Goal: Task Accomplishment & Management: Manage account settings

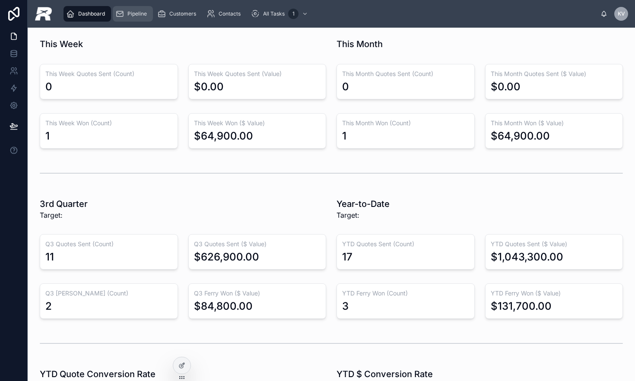
click at [142, 18] on div "Pipeline" at bounding box center [132, 14] width 35 height 14
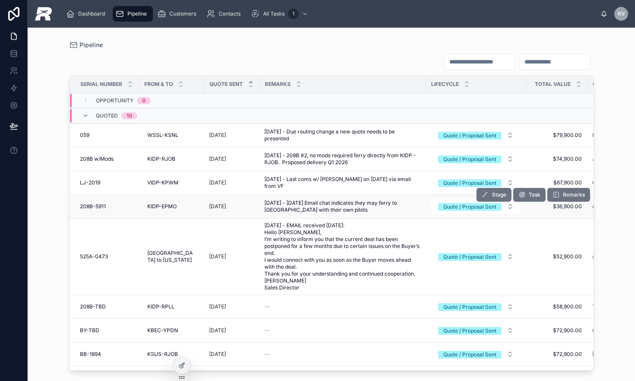
click at [93, 207] on span "208B-5911" at bounding box center [93, 206] width 26 height 7
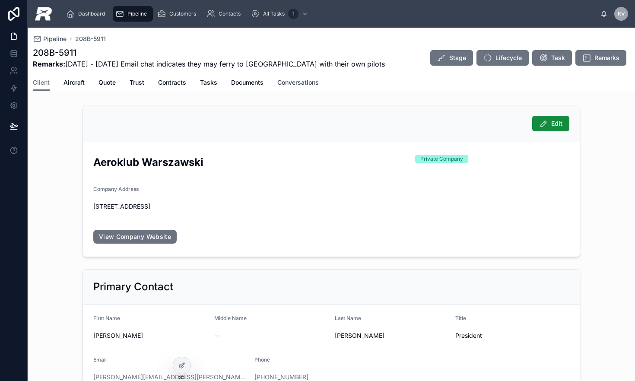
click at [281, 79] on span "Conversations" at bounding box center [297, 82] width 41 height 9
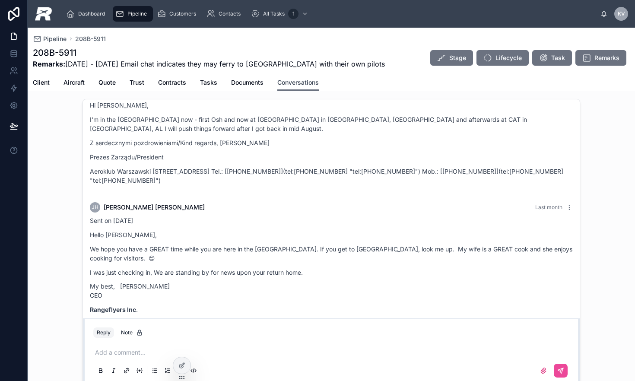
scroll to position [68, 0]
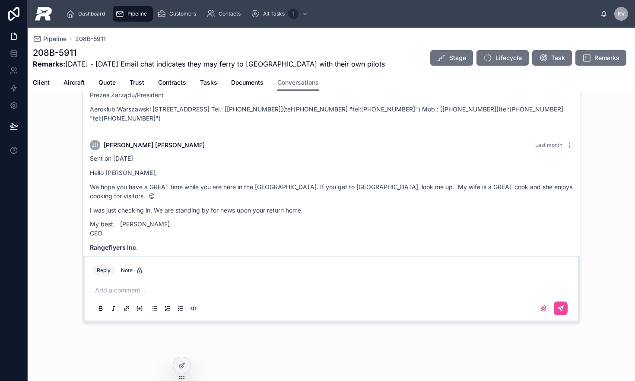
drag, startPoint x: 270, startPoint y: 280, endPoint x: 261, endPoint y: 284, distance: 10.3
click at [270, 281] on div "Add a comment..." at bounding box center [331, 299] width 476 height 36
click at [252, 288] on p at bounding box center [333, 290] width 476 height 9
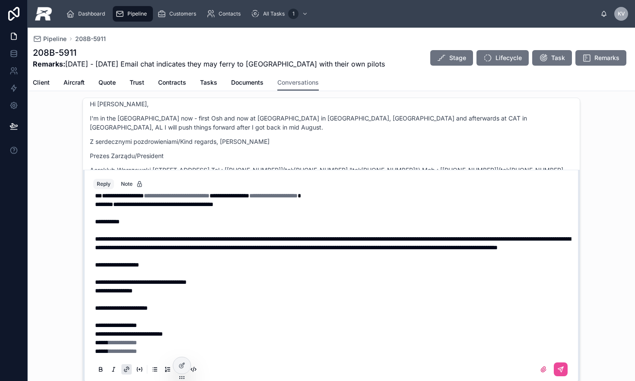
scroll to position [146, 0]
click at [554, 364] on button at bounding box center [561, 369] width 14 height 14
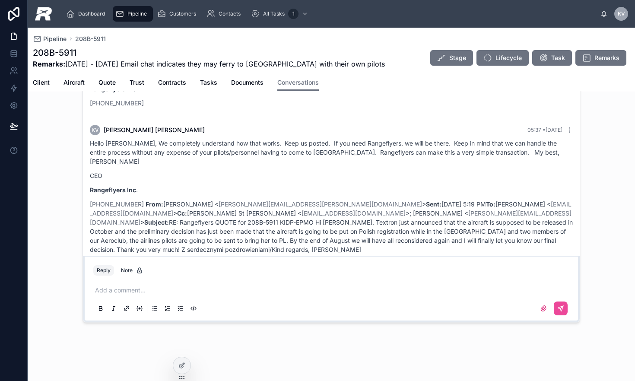
scroll to position [1283, 0]
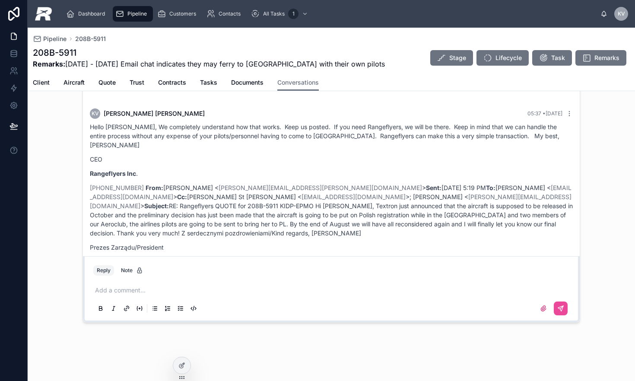
click at [127, 16] on span "Pipeline" at bounding box center [136, 13] width 19 height 7
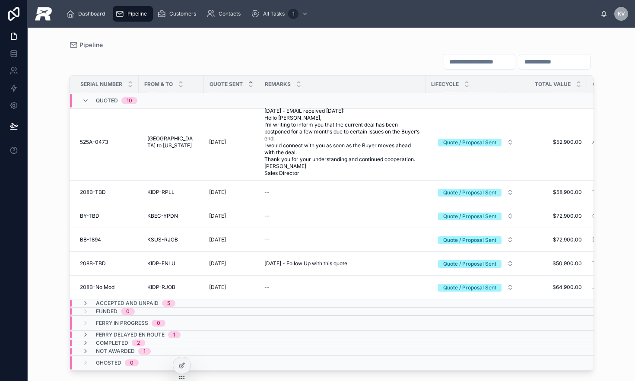
scroll to position [121, 0]
click at [83, 300] on icon at bounding box center [85, 303] width 7 height 7
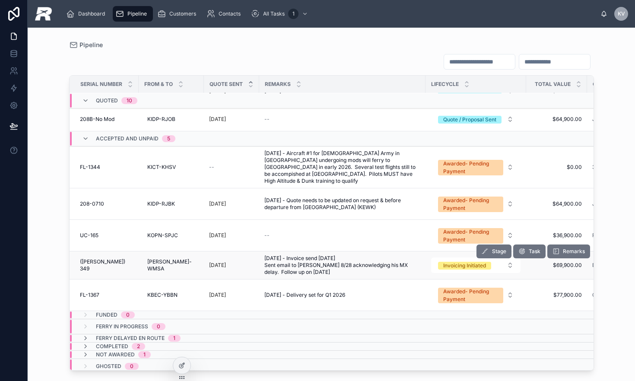
scroll to position [286, 0]
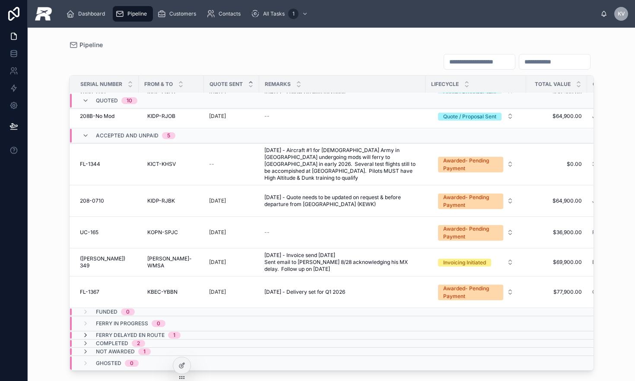
click at [83, 332] on icon at bounding box center [85, 335] width 7 height 7
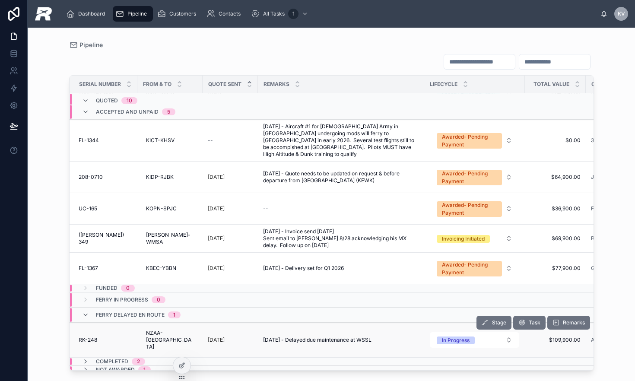
scroll to position [313, 1]
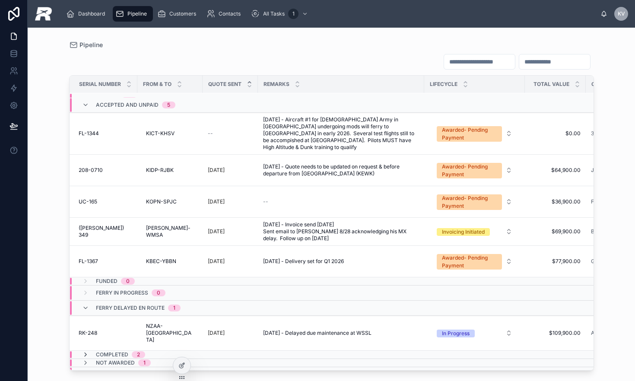
click at [86, 351] on icon at bounding box center [85, 354] width 7 height 7
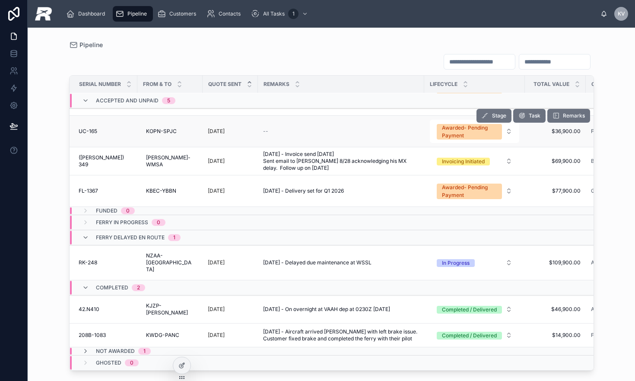
scroll to position [0, 1]
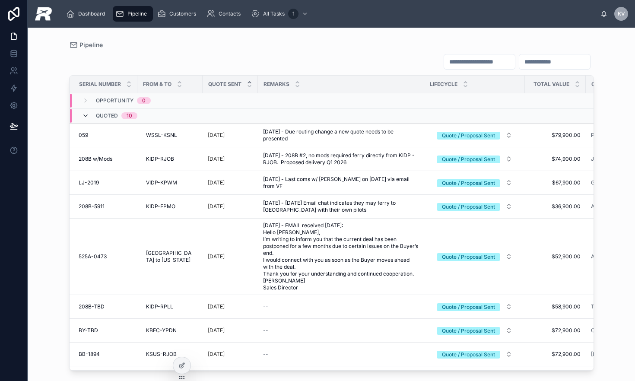
click at [86, 117] on icon at bounding box center [85, 115] width 7 height 7
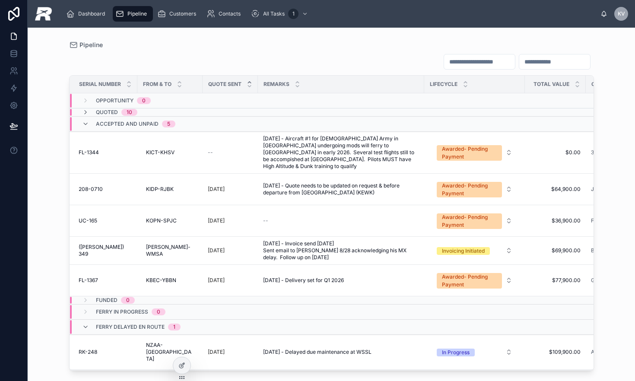
scroll to position [4, 0]
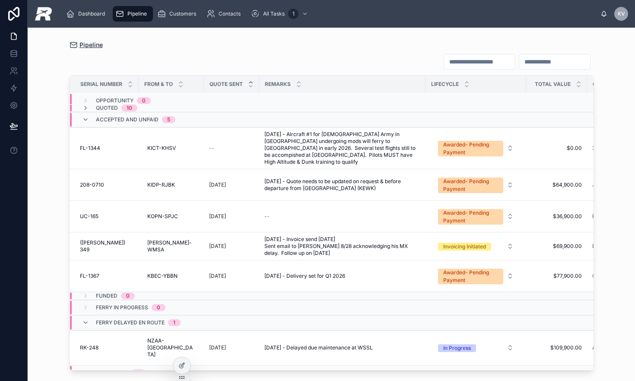
click at [94, 44] on span "Pipeline" at bounding box center [90, 45] width 23 height 9
click at [99, 18] on div "Dashboard" at bounding box center [87, 14] width 42 height 14
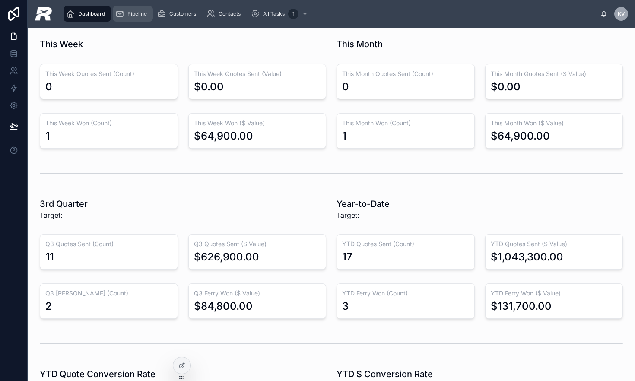
click at [136, 14] on span "Pipeline" at bounding box center [136, 13] width 19 height 7
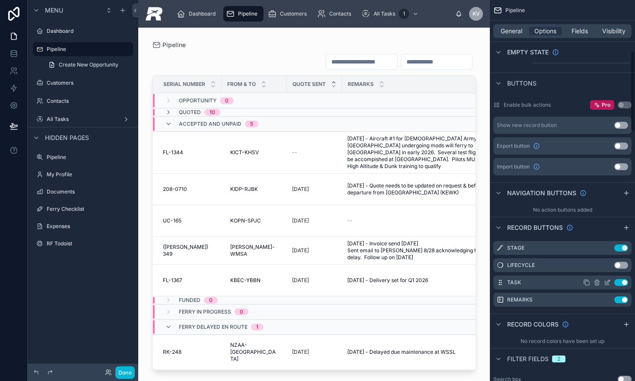
scroll to position [244, 0]
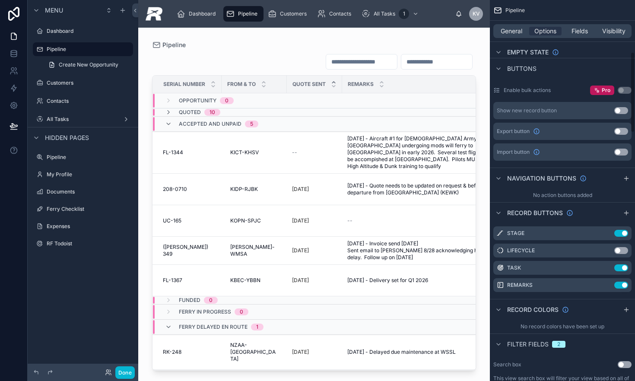
click at [619, 110] on button "Use setting" at bounding box center [621, 110] width 14 height 7
click at [123, 375] on button "Done" at bounding box center [124, 372] width 19 height 13
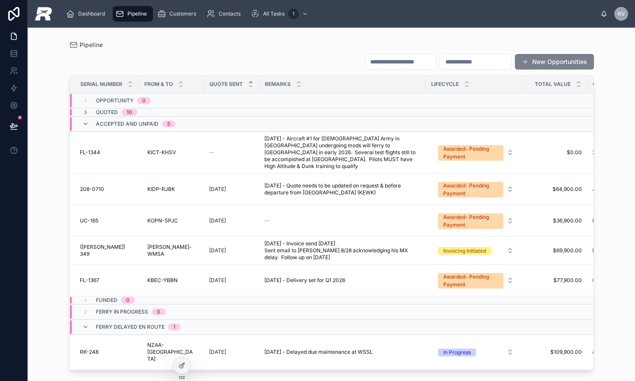
click at [530, 63] on button "New Opportunities" at bounding box center [554, 62] width 79 height 16
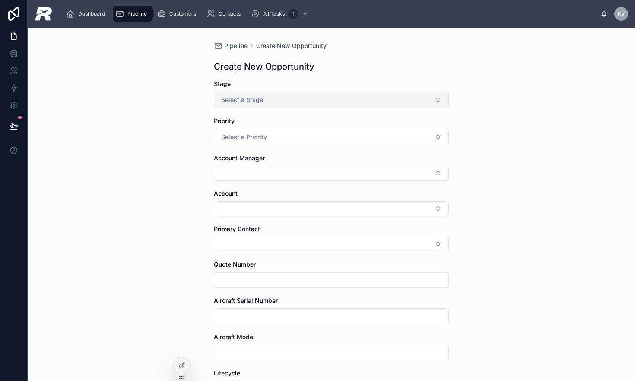
click at [279, 105] on button "Select a Stage" at bounding box center [331, 100] width 235 height 16
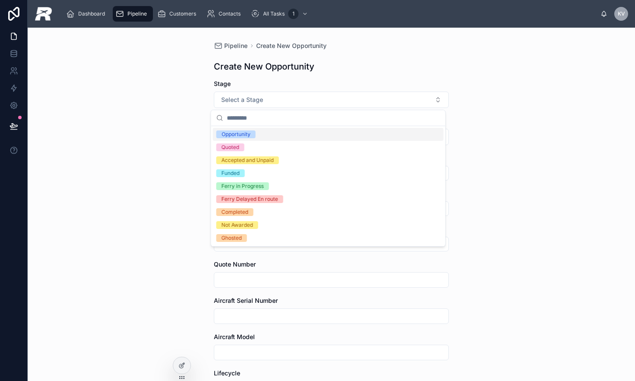
click at [241, 136] on div "Opportunity" at bounding box center [236, 134] width 29 height 8
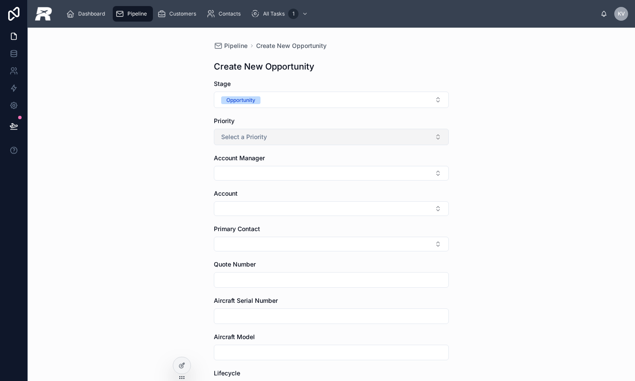
click at [244, 143] on button "Select a Priority" at bounding box center [331, 137] width 235 height 16
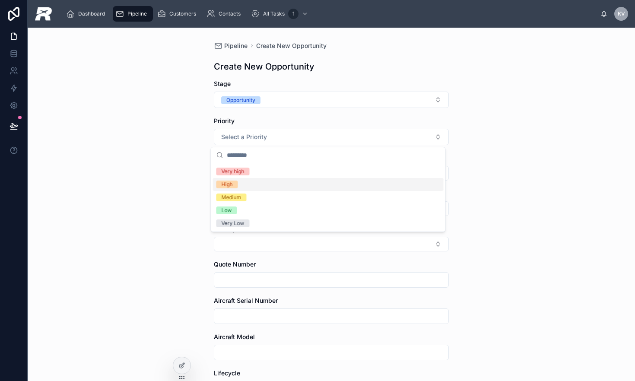
click at [525, 153] on div "Pipeline Create New Opportunity Create New Opportunity Stage Opportunity Priori…" at bounding box center [331, 204] width 607 height 353
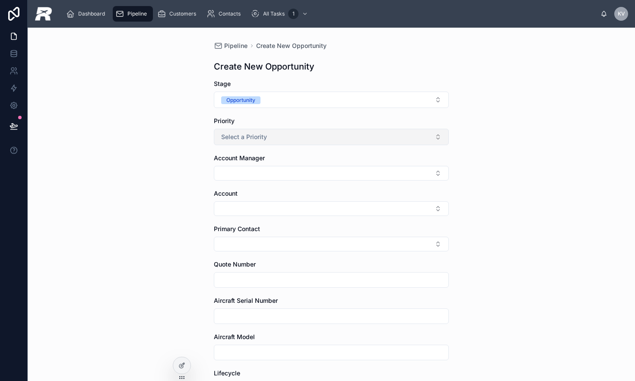
click at [365, 134] on button "Select a Priority" at bounding box center [331, 137] width 235 height 16
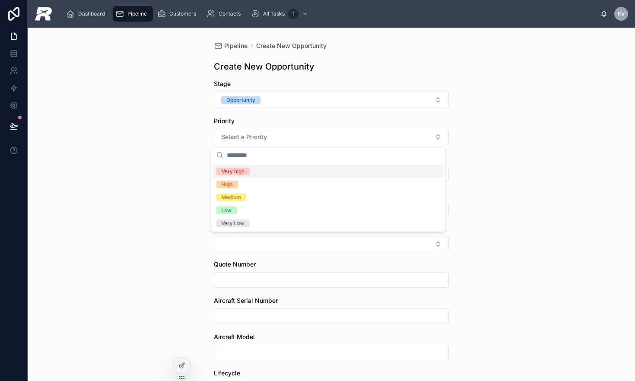
click at [503, 149] on div "Pipeline Create New Opportunity Create New Opportunity Stage Opportunity Priori…" at bounding box center [331, 204] width 607 height 353
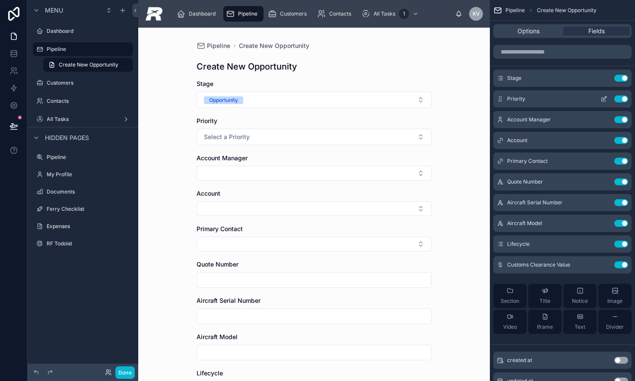
click at [624, 99] on button "Use setting" at bounding box center [621, 98] width 14 height 7
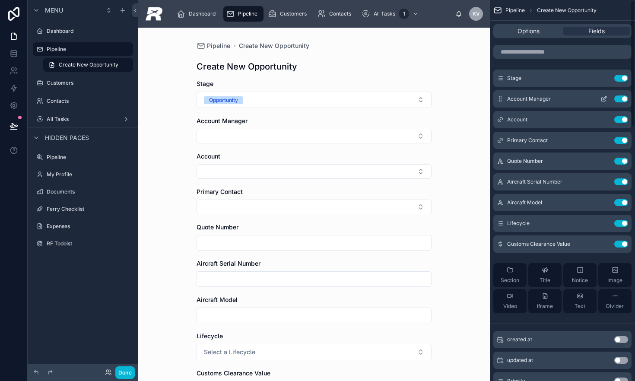
click at [622, 101] on button "Use setting" at bounding box center [621, 98] width 14 height 7
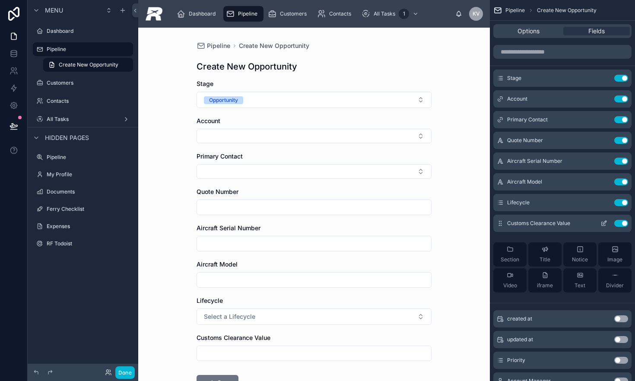
click at [604, 224] on icon "scrollable content" at bounding box center [604, 222] width 3 height 3
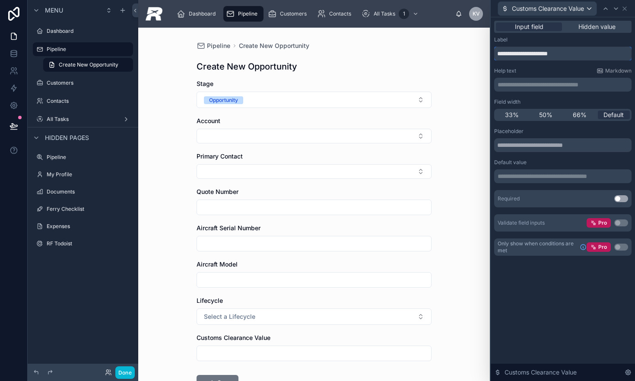
click at [544, 56] on input "**********" at bounding box center [562, 54] width 137 height 14
type input "**********"
click at [624, 11] on icon at bounding box center [624, 8] width 7 height 7
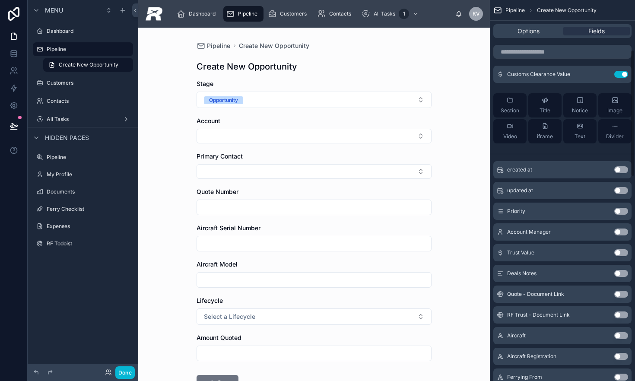
scroll to position [152, 0]
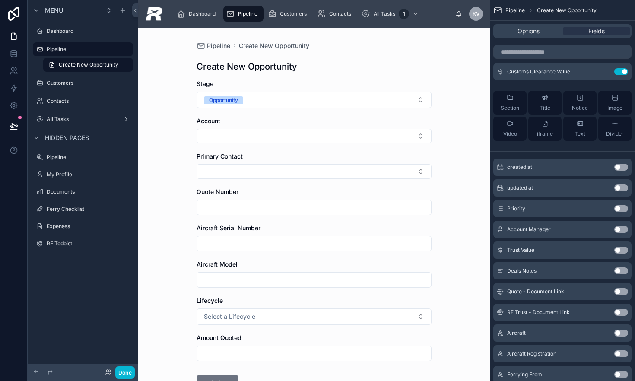
click at [617, 167] on button "Use setting" at bounding box center [621, 167] width 14 height 7
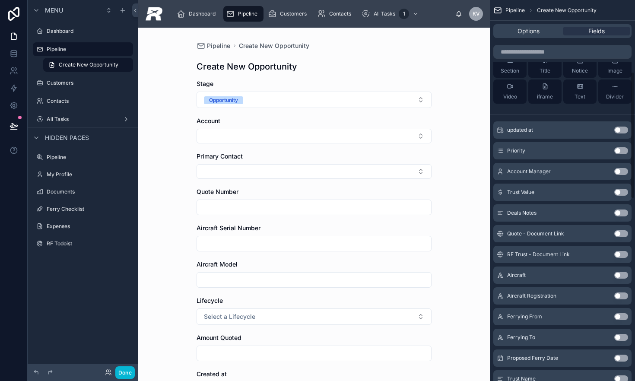
scroll to position [217, 0]
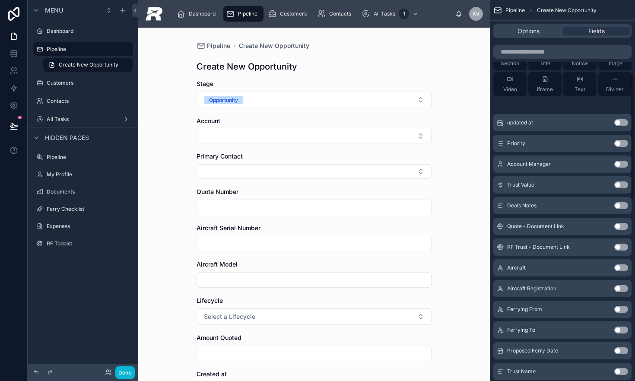
click at [622, 183] on button "Use setting" at bounding box center [621, 184] width 14 height 7
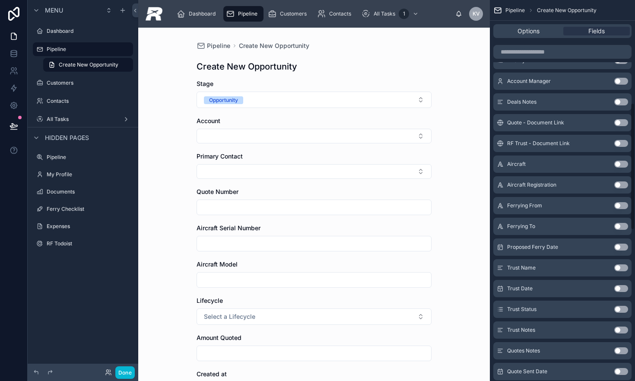
scroll to position [322, 0]
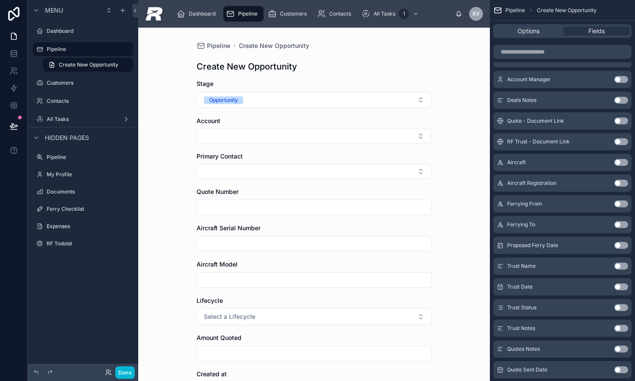
click at [620, 162] on button "Use setting" at bounding box center [621, 162] width 14 height 7
click at [622, 163] on button "Use setting" at bounding box center [621, 162] width 14 height 7
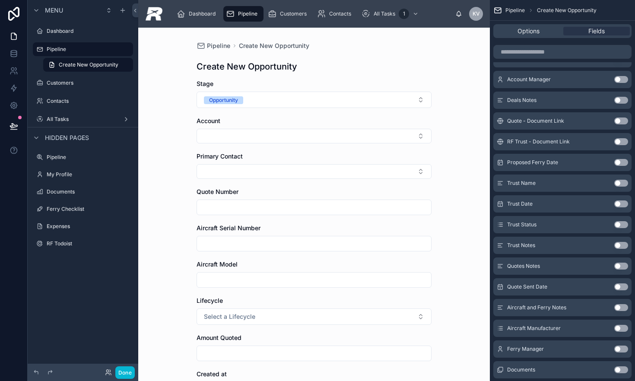
click at [622, 163] on button "Use setting" at bounding box center [621, 162] width 14 height 7
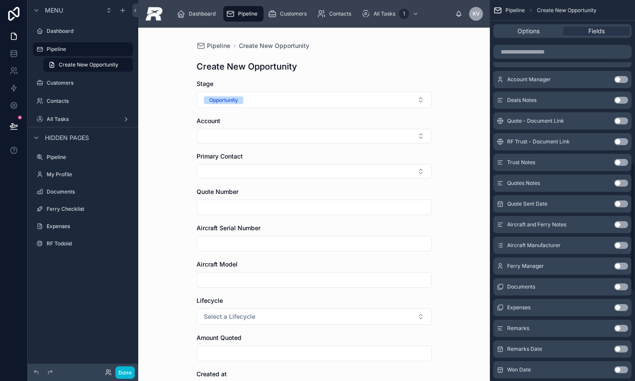
click at [622, 163] on button "Use setting" at bounding box center [621, 162] width 14 height 7
click at [617, 181] on button "Use setting" at bounding box center [621, 183] width 14 height 7
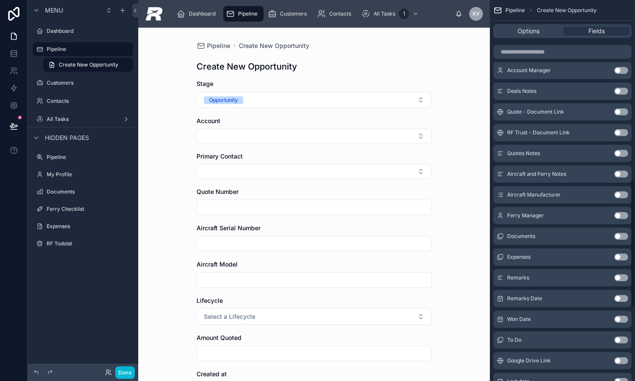
scroll to position [565, 0]
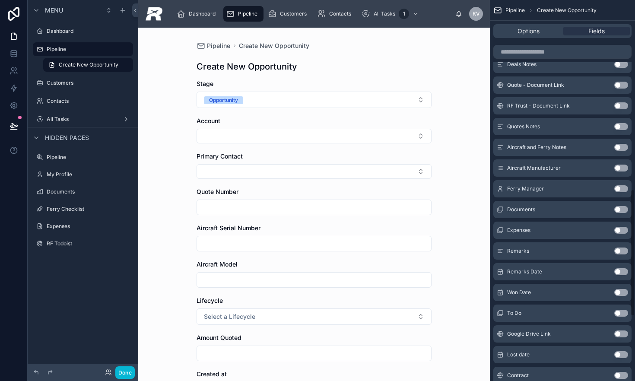
click at [625, 166] on button "Use setting" at bounding box center [621, 168] width 14 height 7
click at [623, 170] on button "Use setting" at bounding box center [621, 167] width 14 height 7
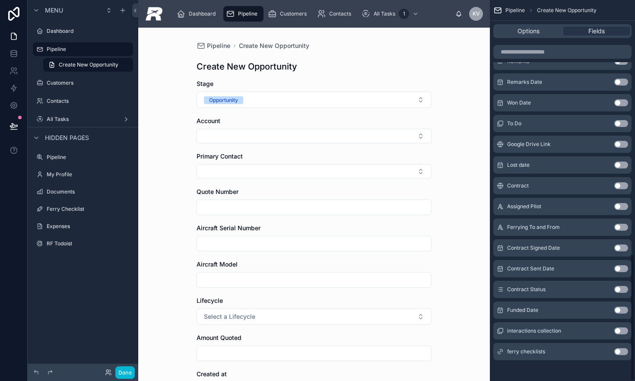
scroll to position [759, 0]
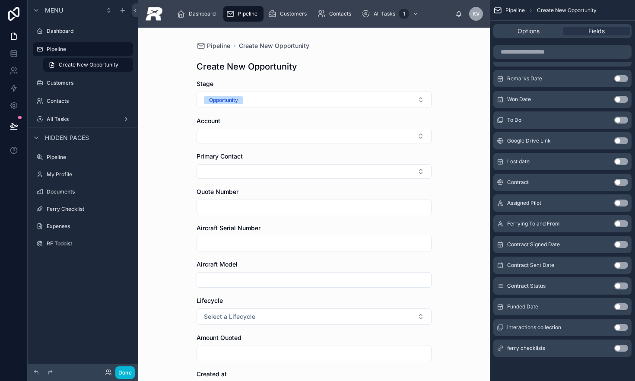
click at [618, 223] on button "Use setting" at bounding box center [621, 223] width 14 height 7
click at [620, 245] on button "Use setting" at bounding box center [621, 244] width 14 height 7
click at [619, 264] on button "Use setting" at bounding box center [621, 265] width 14 height 7
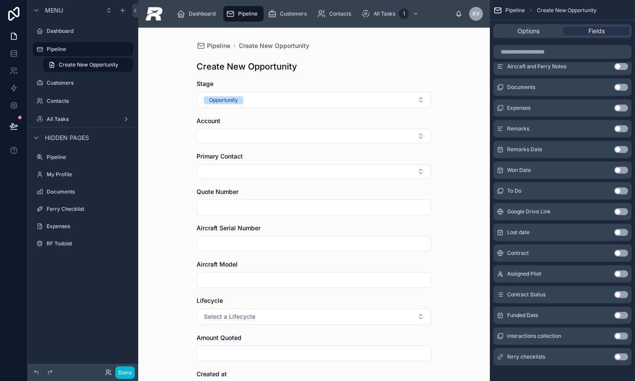
click at [621, 315] on button "Use setting" at bounding box center [621, 315] width 14 height 7
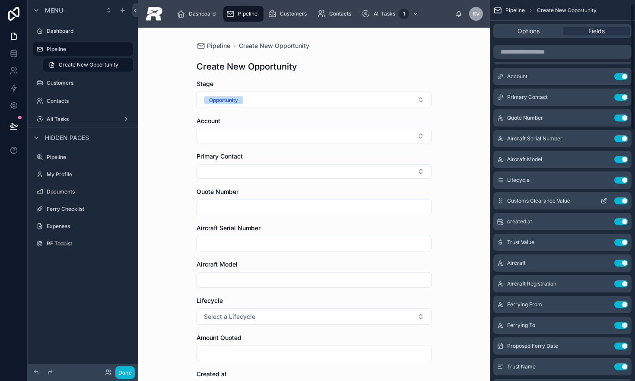
scroll to position [0, 0]
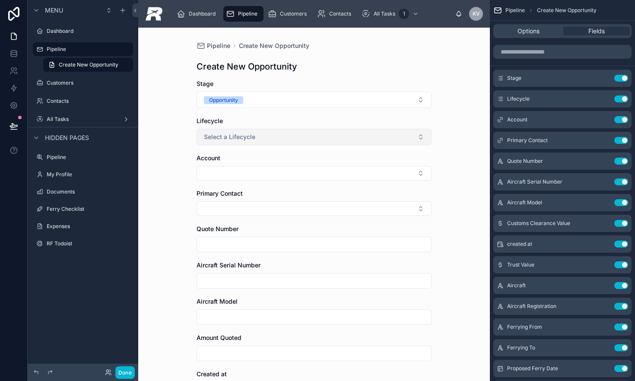
click at [335, 144] on button "Select a Lifecycle" at bounding box center [314, 137] width 235 height 16
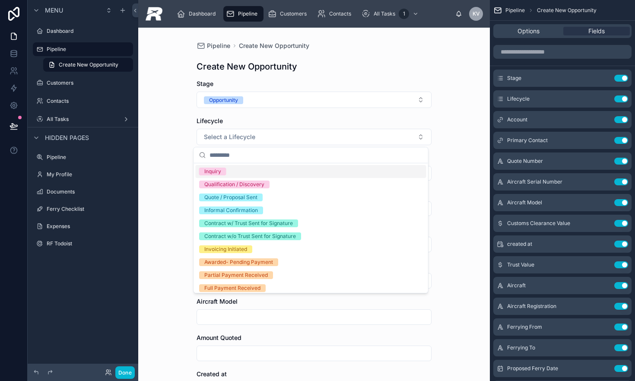
click at [246, 173] on div "Inquiry" at bounding box center [311, 171] width 231 height 13
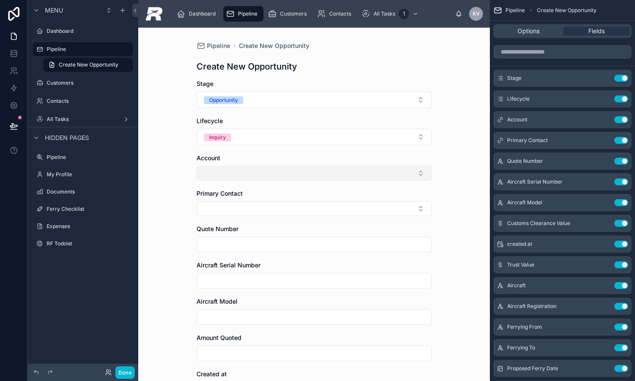
click at [330, 176] on button "Select Button" at bounding box center [314, 173] width 235 height 15
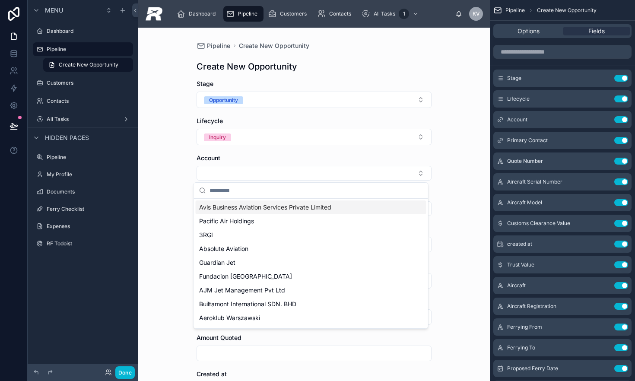
click at [278, 191] on input "text" at bounding box center [316, 191] width 213 height 16
click at [453, 142] on div "Pipeline Create New Opportunity Create New Opportunity Stage Opportunity Lifecy…" at bounding box center [314, 204] width 352 height 353
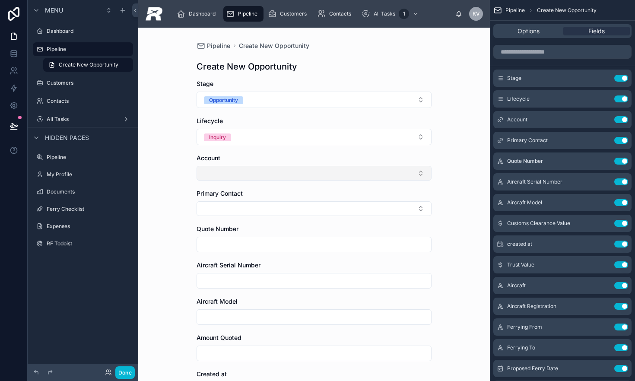
click at [232, 176] on button "Select Button" at bounding box center [314, 173] width 235 height 15
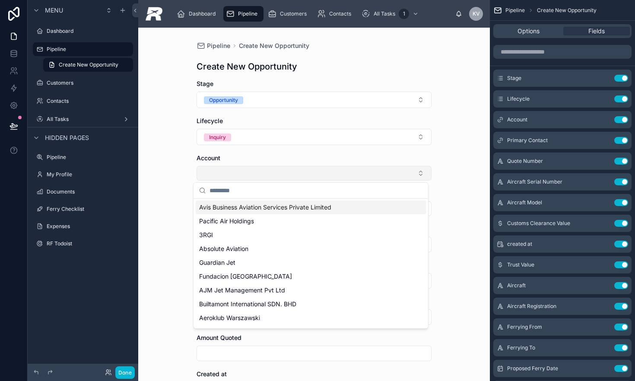
click at [232, 176] on button "Select Button" at bounding box center [314, 173] width 235 height 15
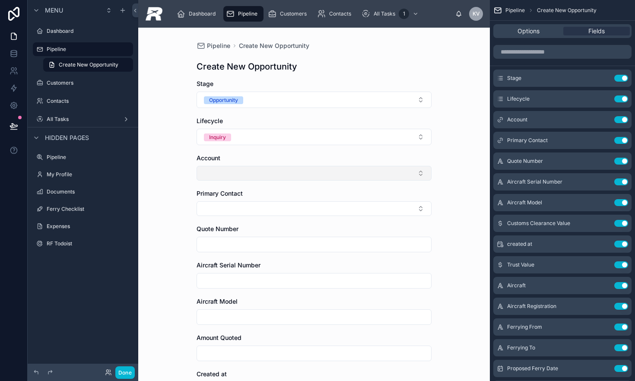
click at [236, 176] on button "Select Button" at bounding box center [314, 173] width 235 height 15
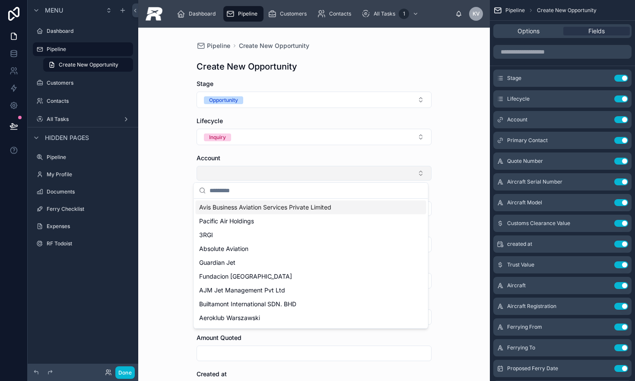
click at [236, 176] on button "Select Button" at bounding box center [314, 173] width 235 height 15
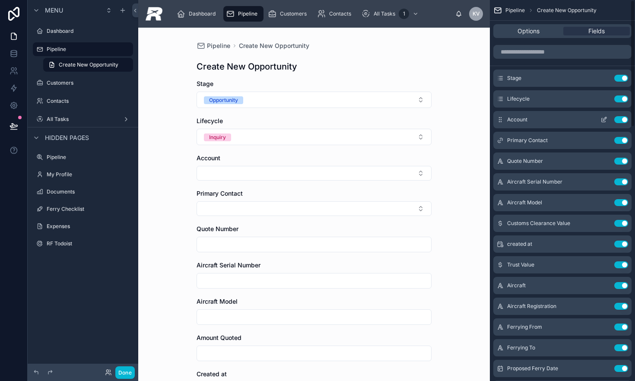
click at [604, 121] on icon "scrollable content" at bounding box center [603, 119] width 7 height 7
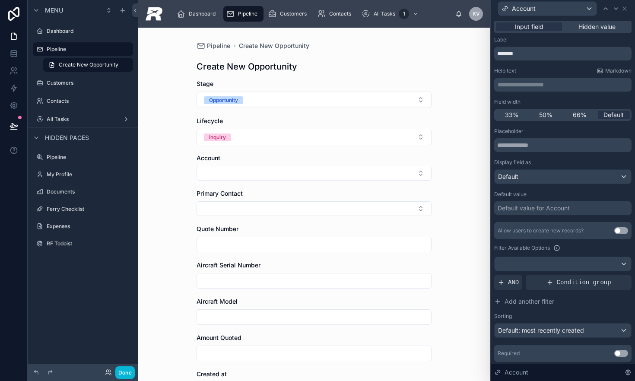
click at [614, 232] on button "Use setting" at bounding box center [621, 230] width 14 height 7
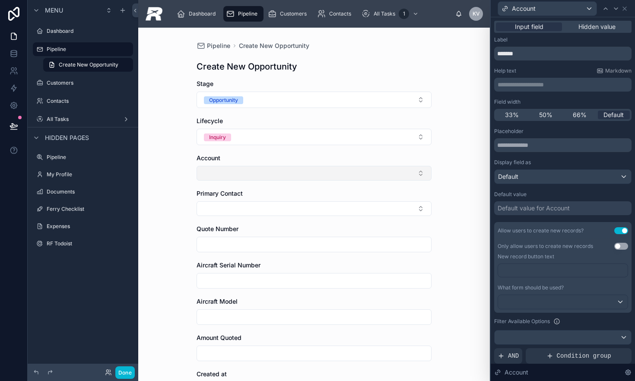
click at [322, 169] on button "Select Button" at bounding box center [314, 173] width 235 height 15
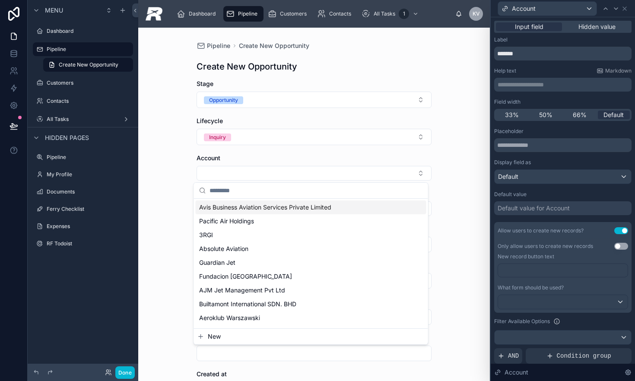
click at [444, 149] on div "Pipeline Create New Opportunity Create New Opportunity Stage Opportunity Lifecy…" at bounding box center [314, 204] width 352 height 353
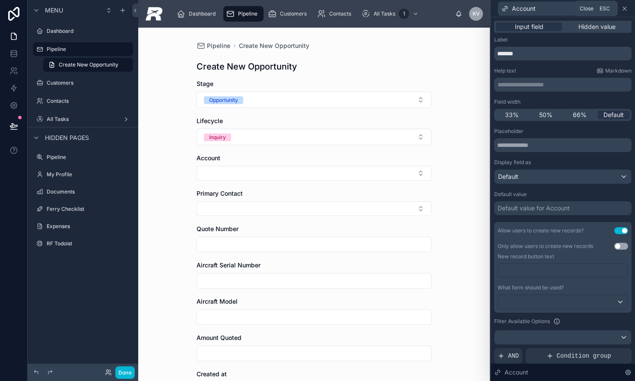
click at [624, 8] on icon at bounding box center [624, 8] width 3 height 3
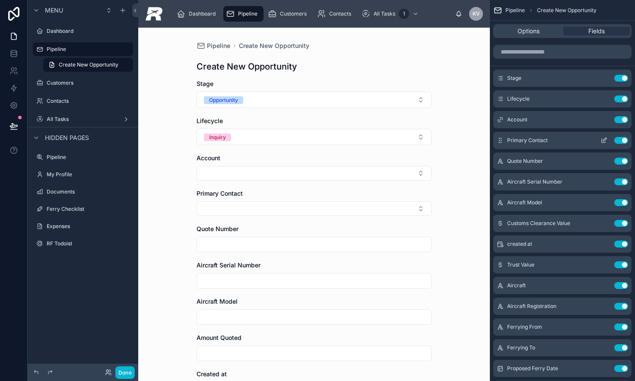
click at [602, 140] on icon "scrollable content" at bounding box center [604, 141] width 4 height 4
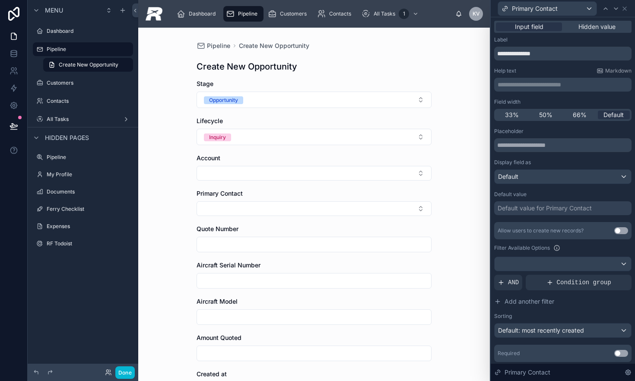
click at [608, 227] on div "Allow users to create new records? Use setting" at bounding box center [562, 230] width 137 height 17
click at [614, 230] on button "Use setting" at bounding box center [621, 230] width 14 height 7
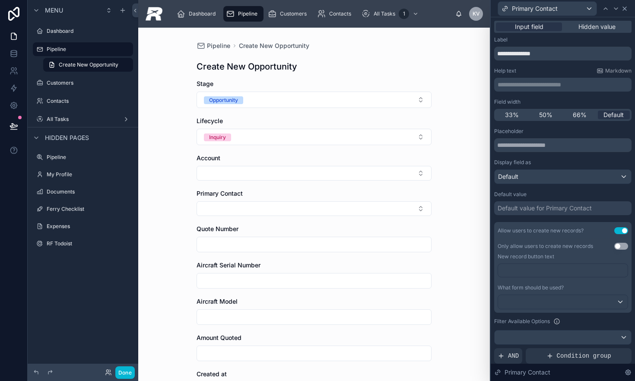
click at [626, 11] on icon at bounding box center [624, 8] width 7 height 7
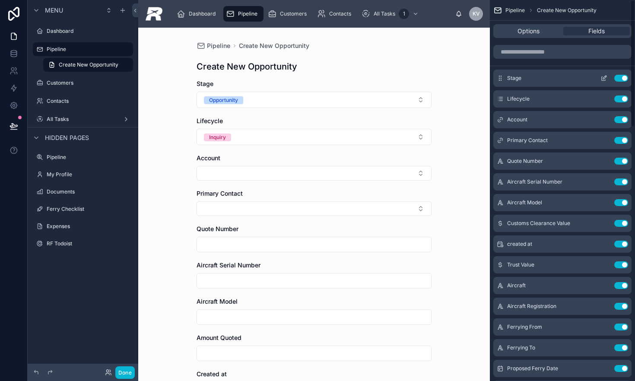
click at [607, 80] on icon "scrollable content" at bounding box center [603, 78] width 7 height 7
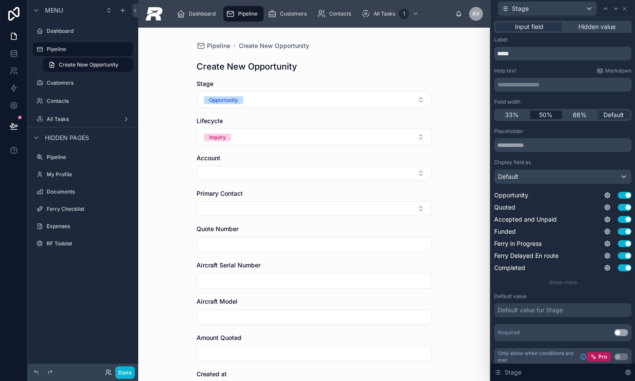
click at [548, 116] on span "50%" at bounding box center [545, 115] width 13 height 9
click at [629, 10] on div "Stage" at bounding box center [562, 8] width 137 height 17
click at [625, 11] on icon at bounding box center [624, 8] width 7 height 7
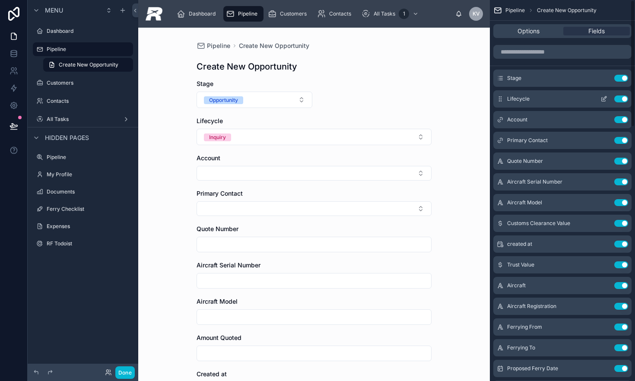
click at [602, 99] on icon "scrollable content" at bounding box center [604, 100] width 4 height 4
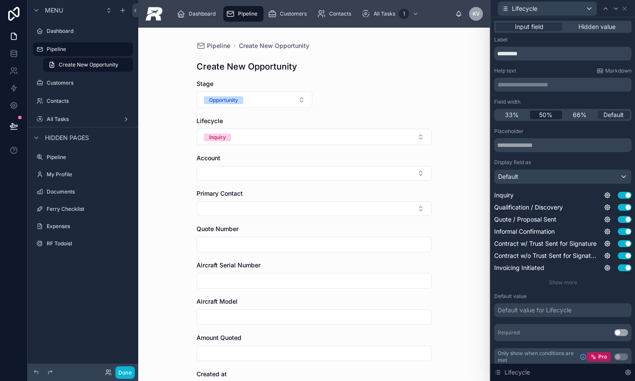
click at [552, 116] on div "50%" at bounding box center [546, 115] width 32 height 9
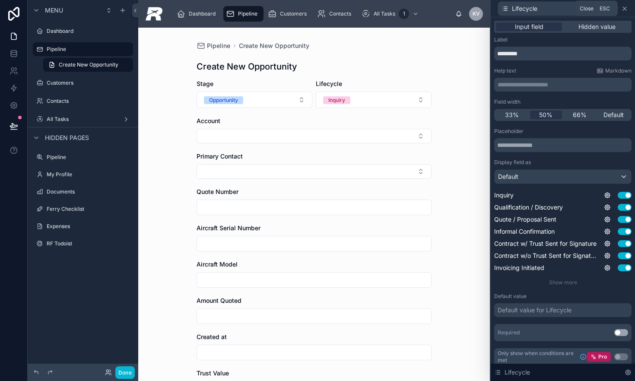
click at [623, 11] on icon at bounding box center [624, 8] width 7 height 7
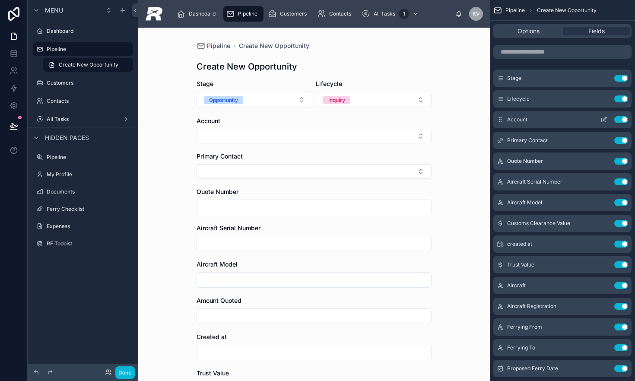
click at [602, 120] on icon "scrollable content" at bounding box center [604, 120] width 4 height 4
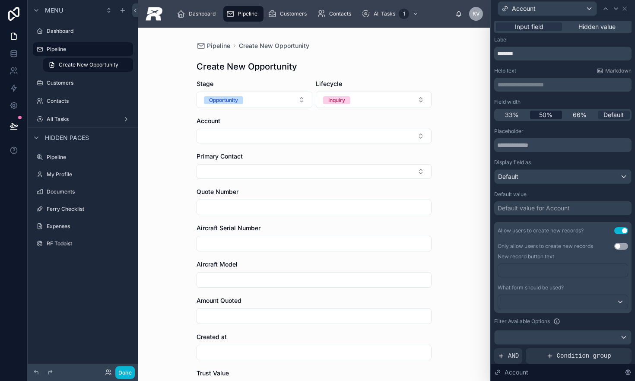
click at [550, 116] on div "50%" at bounding box center [546, 115] width 32 height 9
click at [623, 10] on icon at bounding box center [624, 8] width 3 height 3
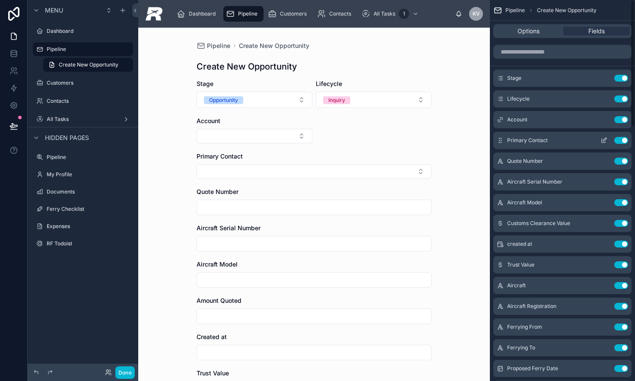
click at [601, 140] on icon "scrollable content" at bounding box center [603, 140] width 7 height 7
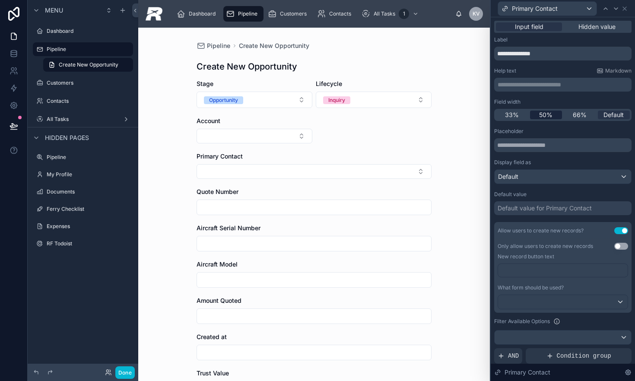
click at [548, 117] on span "50%" at bounding box center [545, 115] width 13 height 9
click at [628, 9] on icon at bounding box center [624, 8] width 7 height 7
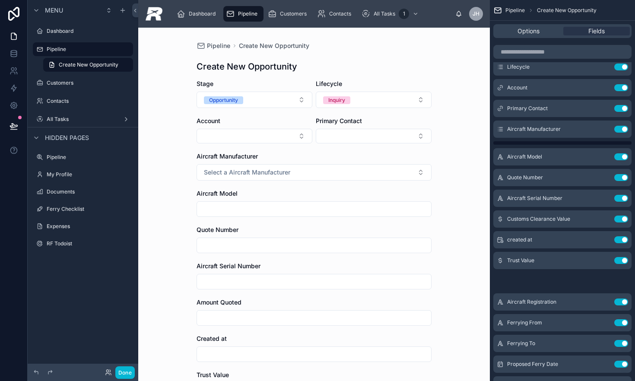
scroll to position [35, 0]
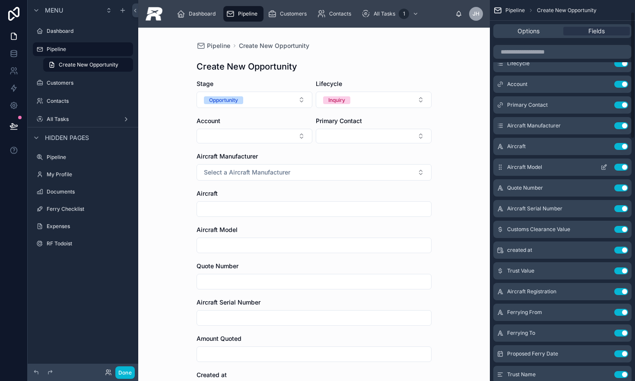
click at [606, 166] on icon "scrollable content" at bounding box center [604, 166] width 3 height 3
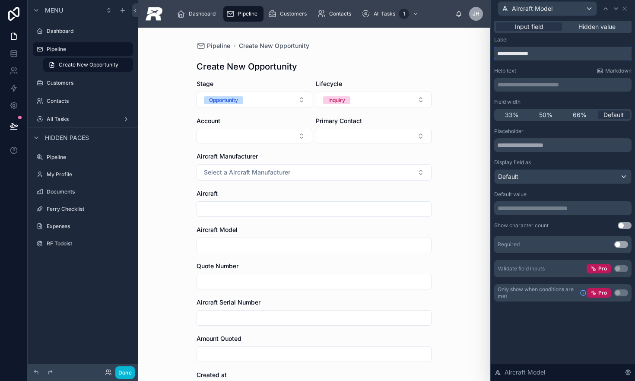
drag, startPoint x: 521, startPoint y: 54, endPoint x: 483, endPoint y: 51, distance: 37.7
click at [483, 51] on div "**********" at bounding box center [317, 190] width 635 height 381
type input "*****"
drag, startPoint x: 627, startPoint y: 6, endPoint x: 616, endPoint y: 22, distance: 18.7
click at [627, 6] on icon at bounding box center [624, 8] width 7 height 7
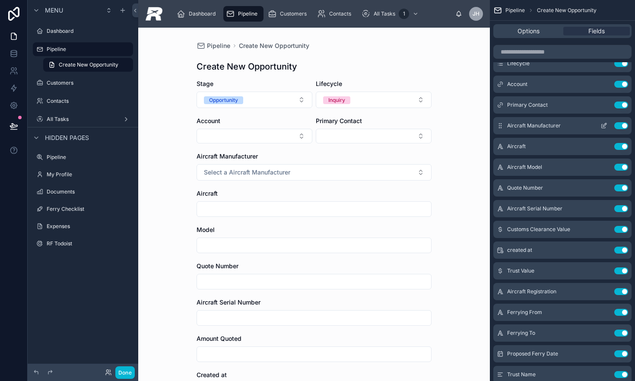
click at [603, 127] on icon "scrollable content" at bounding box center [603, 125] width 7 height 7
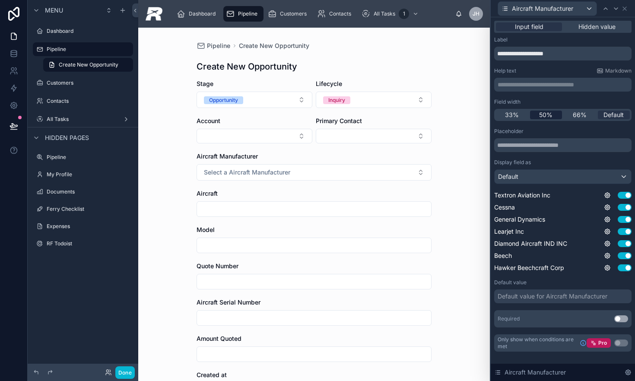
click at [535, 114] on div "50%" at bounding box center [546, 115] width 32 height 9
click at [629, 11] on div "Aircraft Manufacturer" at bounding box center [562, 8] width 137 height 17
click at [627, 9] on icon at bounding box center [624, 8] width 7 height 7
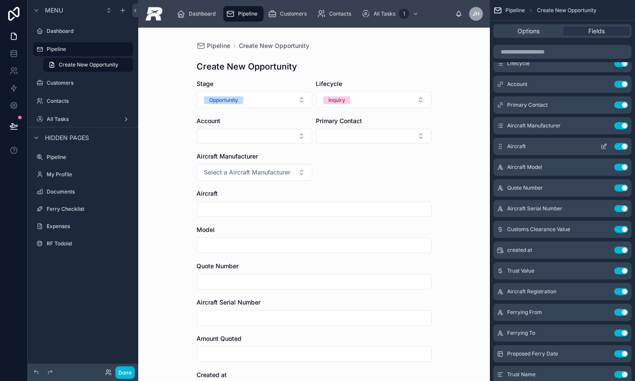
click at [604, 144] on icon "scrollable content" at bounding box center [603, 146] width 7 height 7
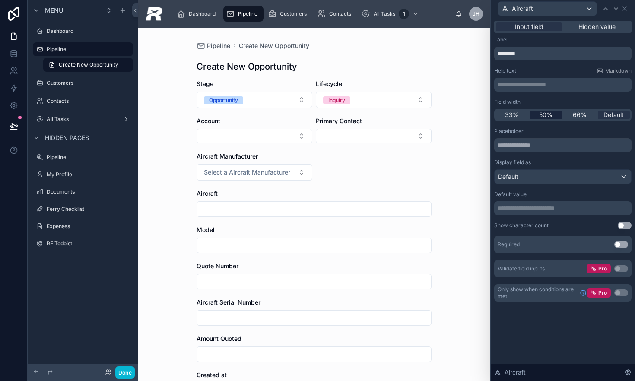
click at [546, 115] on span "50%" at bounding box center [545, 115] width 13 height 9
click at [629, 6] on div "Aircraft" at bounding box center [562, 8] width 137 height 17
click at [626, 11] on icon at bounding box center [624, 8] width 7 height 7
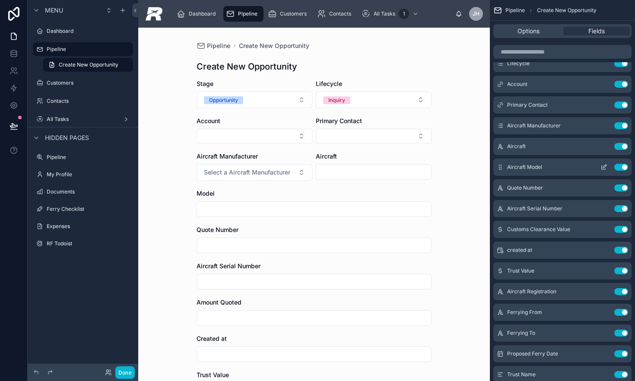
click at [606, 167] on icon "scrollable content" at bounding box center [603, 167] width 7 height 7
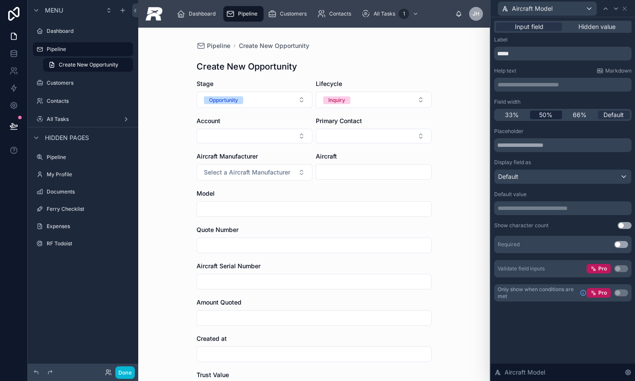
click at [553, 116] on div "50%" at bounding box center [546, 115] width 32 height 9
click at [623, 10] on icon at bounding box center [624, 8] width 7 height 7
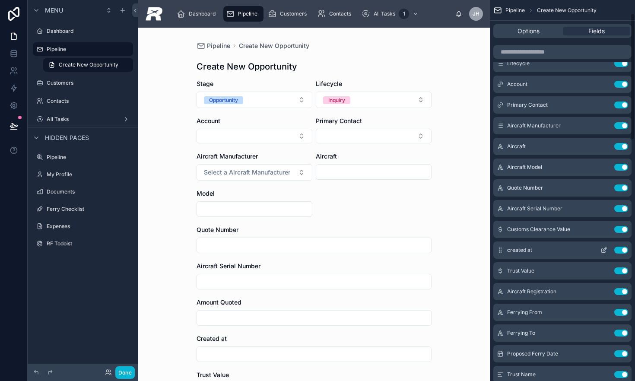
scroll to position [39, 0]
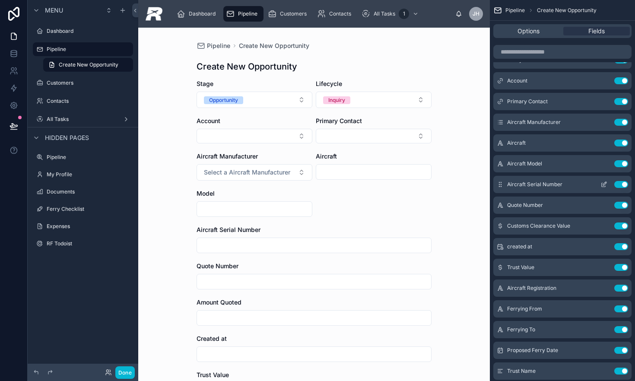
click at [602, 184] on icon "scrollable content" at bounding box center [604, 185] width 4 height 4
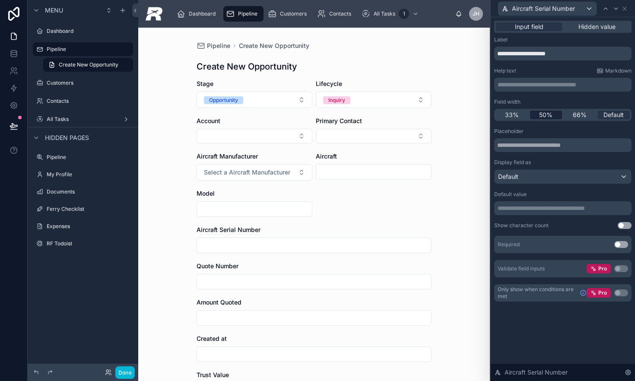
click at [546, 117] on span "50%" at bounding box center [545, 115] width 13 height 9
click at [628, 12] on div "Aircraft Serial Number" at bounding box center [562, 8] width 137 height 17
click at [627, 9] on icon at bounding box center [624, 8] width 7 height 7
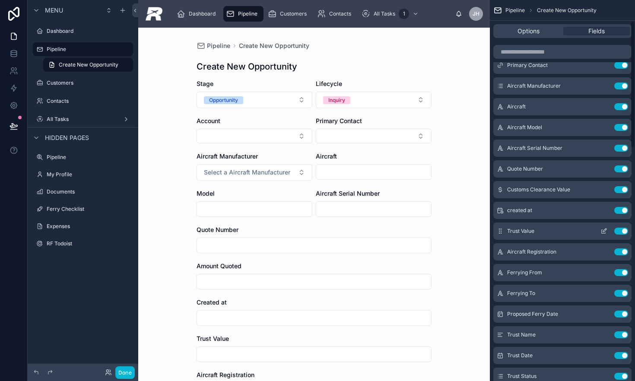
scroll to position [78, 0]
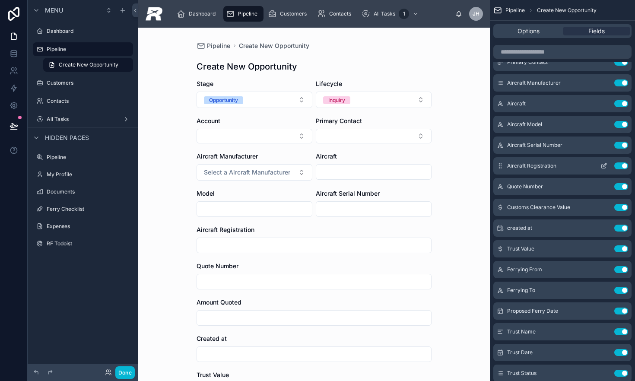
click at [602, 167] on icon "scrollable content" at bounding box center [603, 165] width 7 height 7
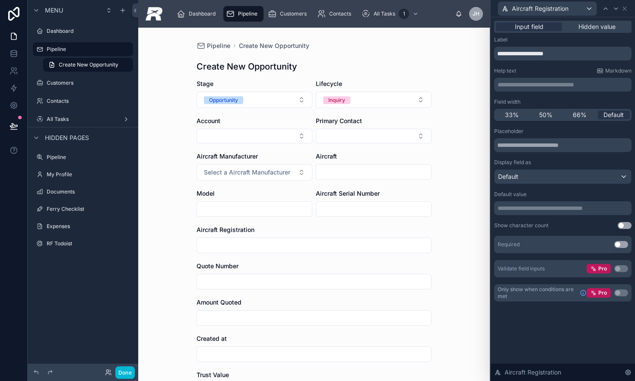
drag, startPoint x: 555, startPoint y: 114, endPoint x: 565, endPoint y: 96, distance: 20.3
click at [557, 108] on div "Field width 33% 50% 66% Default" at bounding box center [562, 109] width 137 height 22
click at [626, 12] on div "Aircraft Registration" at bounding box center [562, 8] width 137 height 17
click at [544, 114] on span "50%" at bounding box center [545, 115] width 13 height 9
click at [629, 9] on div "Aircraft Registration" at bounding box center [562, 8] width 137 height 17
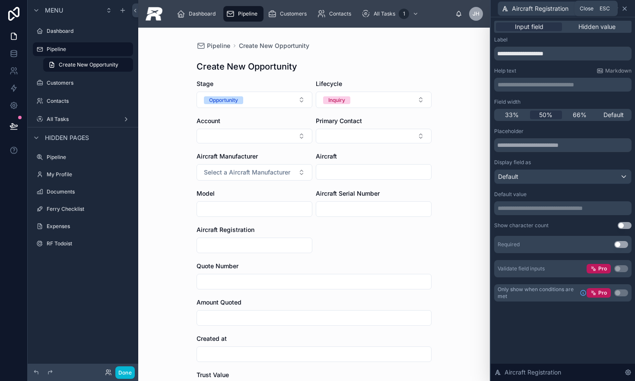
click at [627, 11] on icon at bounding box center [624, 8] width 7 height 7
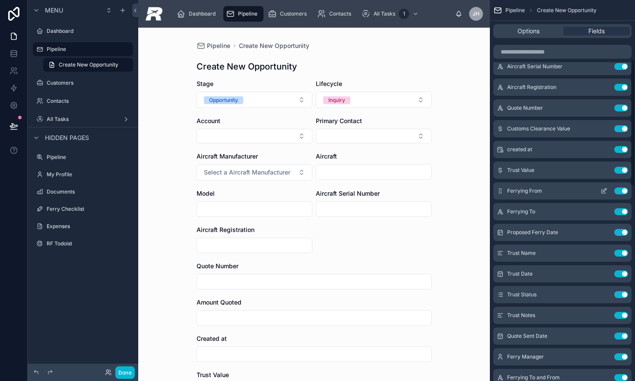
scroll to position [185, 0]
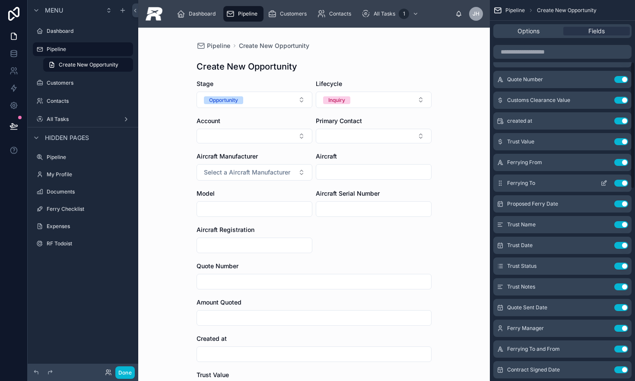
click at [621, 162] on button "Use setting" at bounding box center [621, 162] width 14 height 7
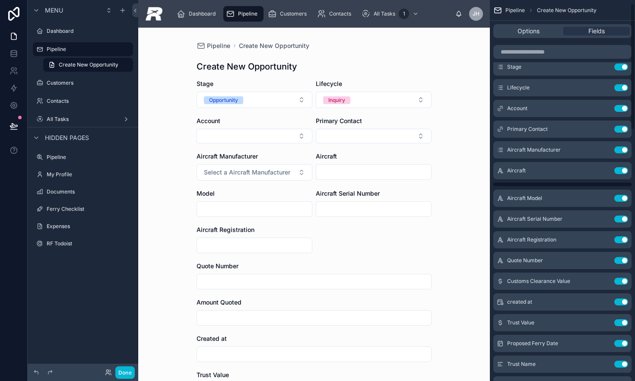
scroll to position [0, 0]
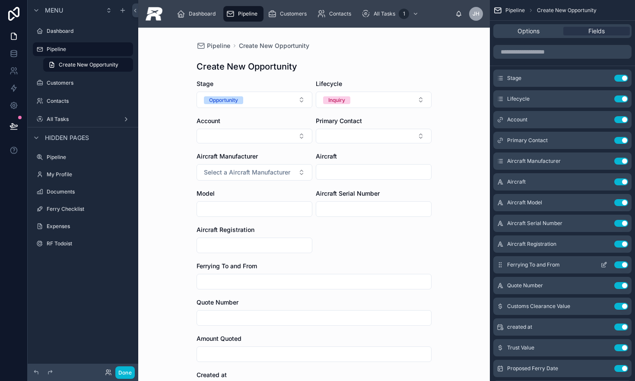
click at [602, 266] on icon "scrollable content" at bounding box center [603, 264] width 7 height 7
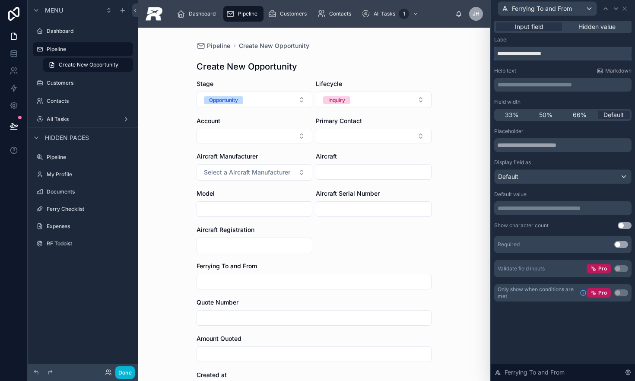
drag, startPoint x: 523, startPoint y: 56, endPoint x: 621, endPoint y: 55, distance: 98.1
click at [621, 55] on input "**********" at bounding box center [562, 54] width 137 height 14
type input "**********"
click at [554, 114] on div "50%" at bounding box center [546, 115] width 32 height 9
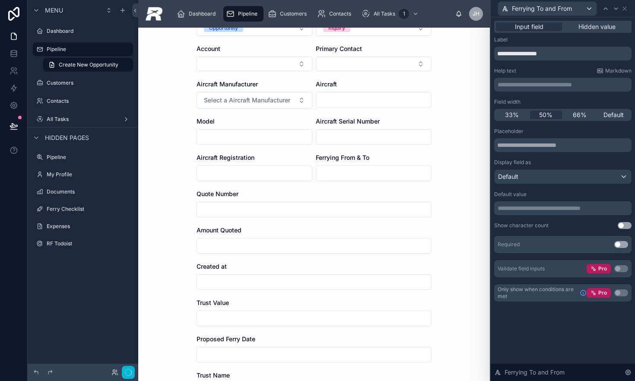
scroll to position [74, 0]
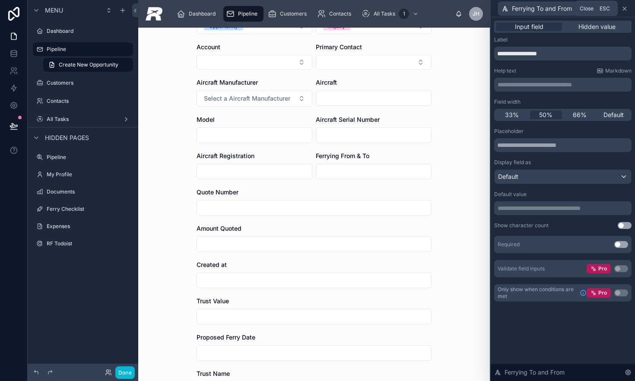
click at [624, 9] on icon at bounding box center [624, 8] width 3 height 3
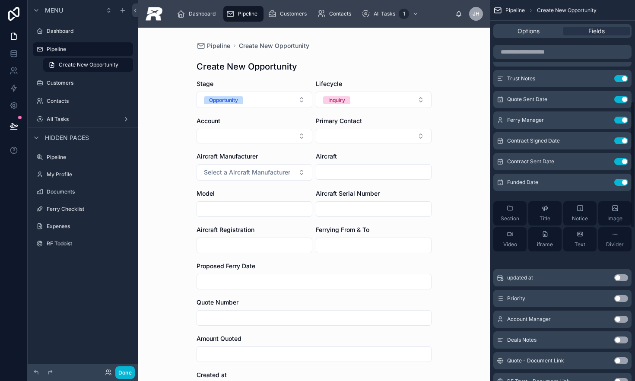
scroll to position [399, 0]
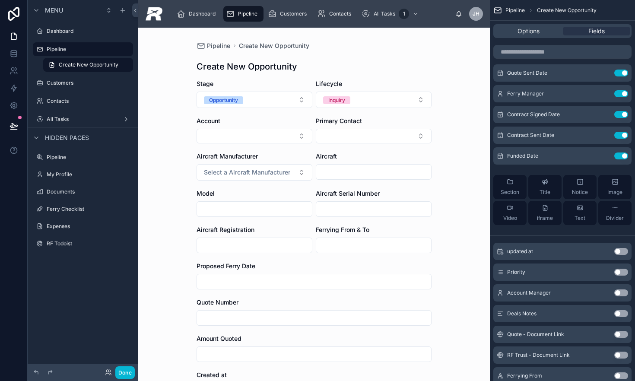
drag, startPoint x: 612, startPoint y: 210, endPoint x: 611, endPoint y: 220, distance: 10.8
click at [611, 220] on div "Divider" at bounding box center [615, 212] width 18 height 17
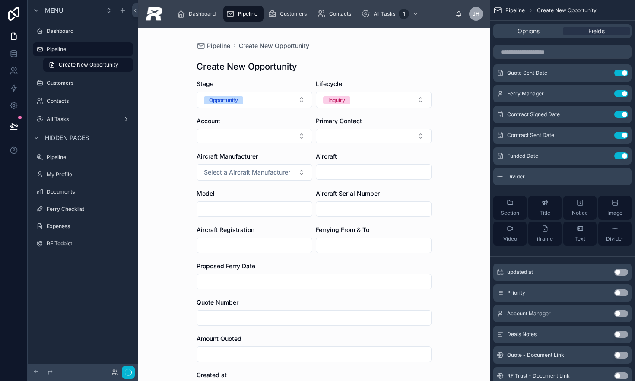
click at [611, 220] on div "Section Title Notice Image Video iframe Text Divider" at bounding box center [562, 221] width 138 height 64
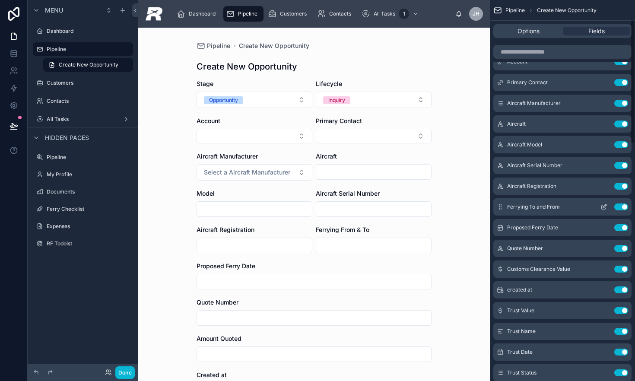
scroll to position [0, 0]
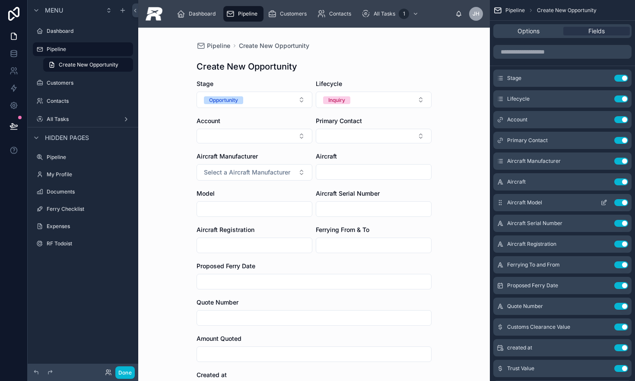
drag, startPoint x: 501, startPoint y: 177, endPoint x: 514, endPoint y: 208, distance: 34.1
click at [512, 166] on div "Stage Use setting Lifecycle Use setting Account Use setting Primary Contact Use…" at bounding box center [562, 361] width 145 height 582
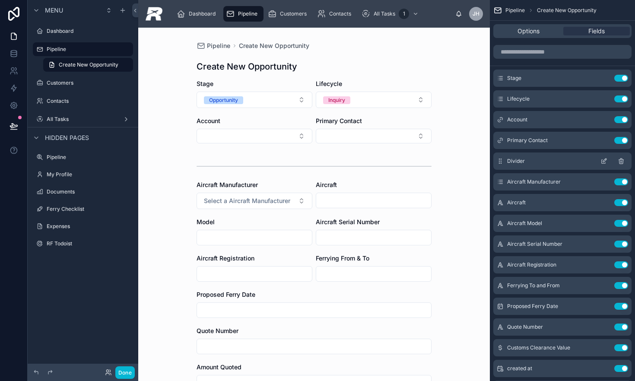
click at [606, 162] on icon "scrollable content" at bounding box center [603, 161] width 7 height 7
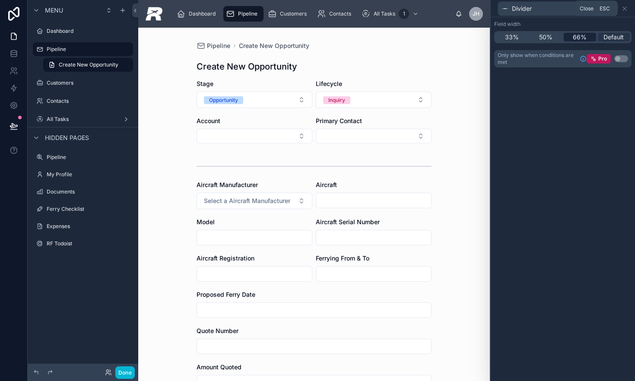
drag, startPoint x: 624, startPoint y: 9, endPoint x: 610, endPoint y: 32, distance: 27.1
click at [624, 9] on icon at bounding box center [624, 8] width 3 height 3
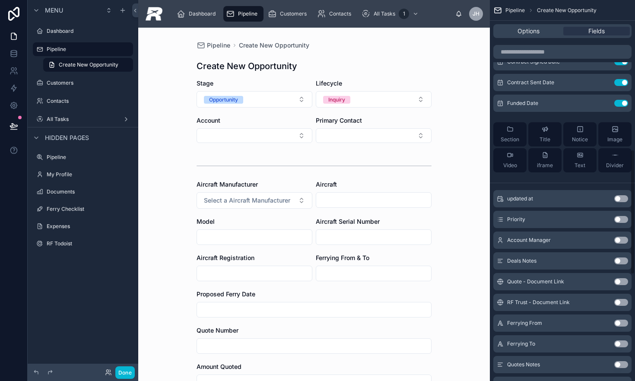
scroll to position [439, 0]
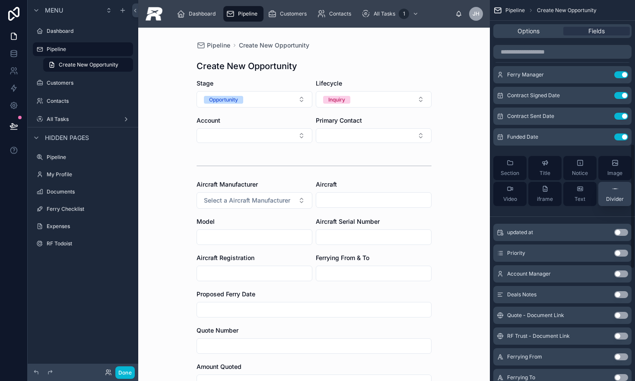
click at [616, 195] on div "Divider" at bounding box center [615, 193] width 18 height 17
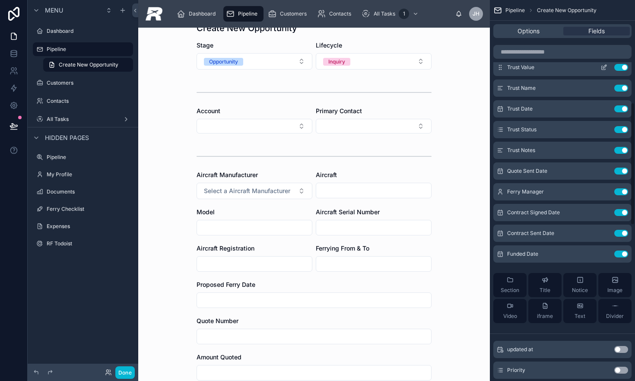
scroll to position [499, 0]
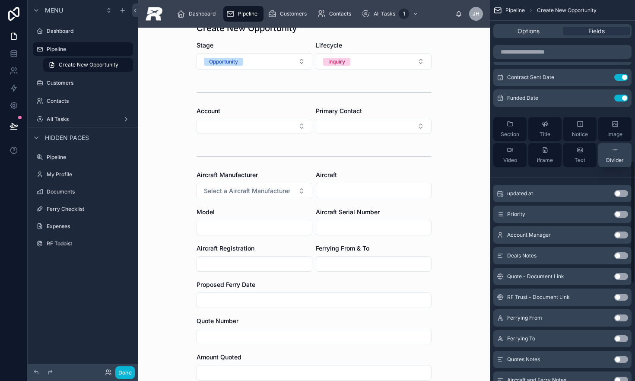
click at [614, 163] on span "Divider" at bounding box center [615, 160] width 18 height 7
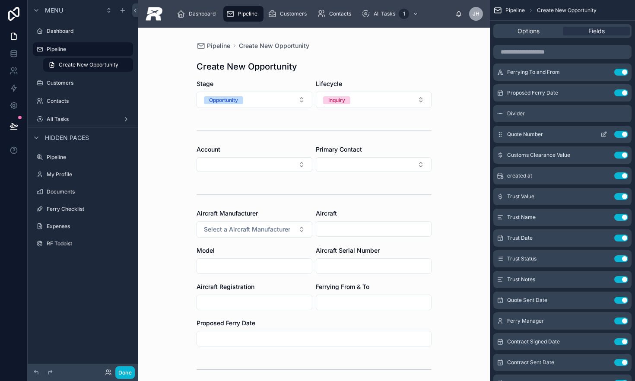
scroll to position [235, 0]
click at [603, 153] on icon "scrollable content" at bounding box center [603, 154] width 7 height 7
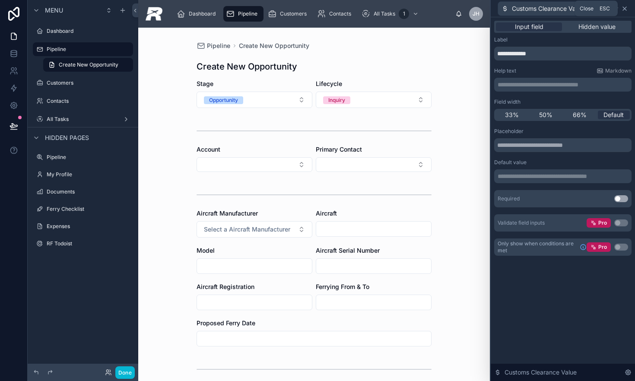
click at [626, 9] on icon at bounding box center [624, 8] width 7 height 7
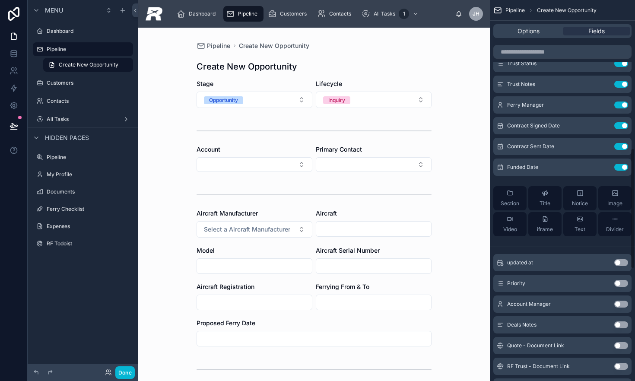
scroll to position [445, 0]
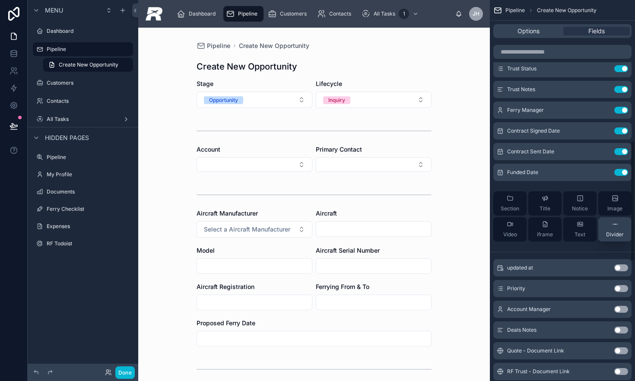
click at [610, 231] on div "Divider" at bounding box center [615, 229] width 18 height 17
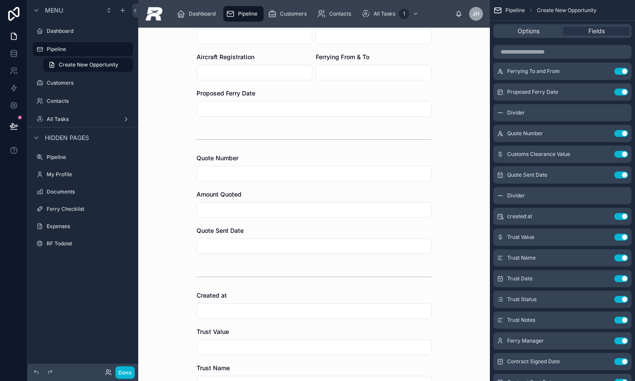
scroll to position [237, 0]
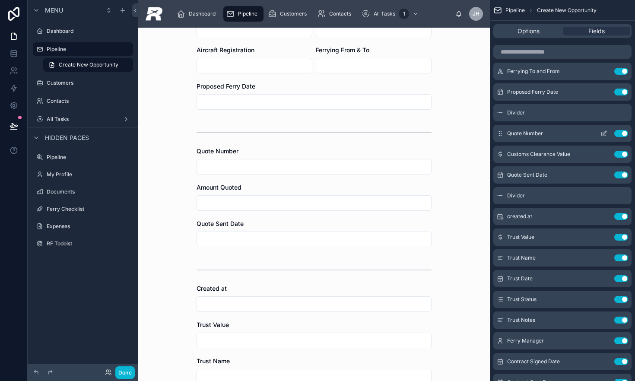
click at [602, 133] on icon "scrollable content" at bounding box center [603, 133] width 7 height 7
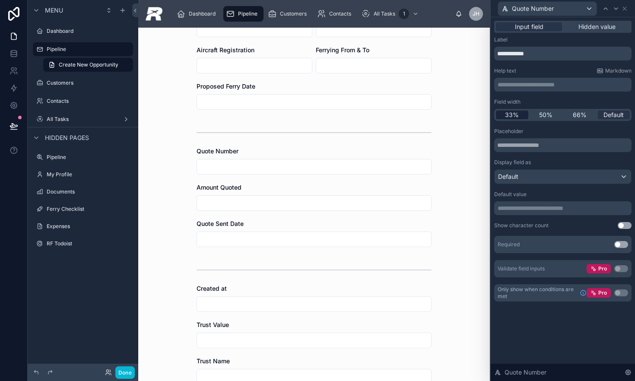
click at [516, 114] on span "33%" at bounding box center [512, 115] width 14 height 9
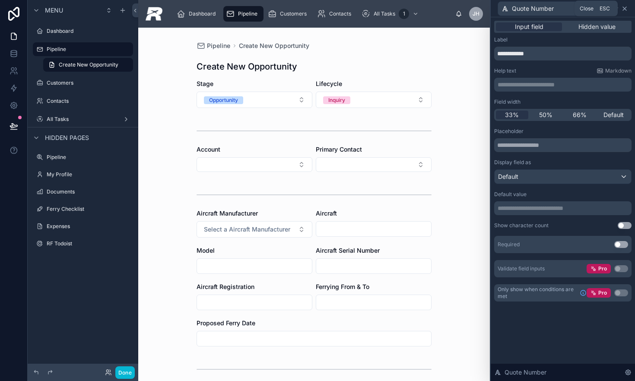
click at [626, 7] on icon at bounding box center [624, 8] width 3 height 3
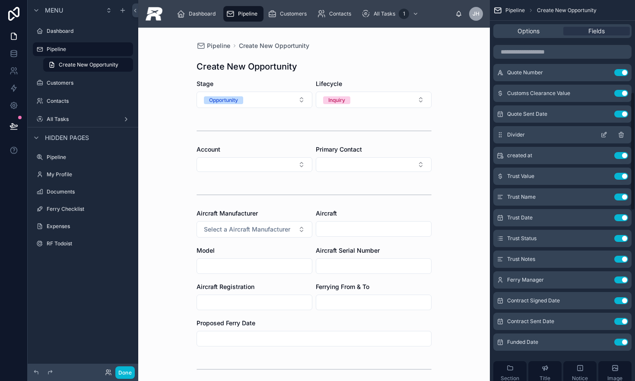
scroll to position [295, 0]
click at [602, 92] on icon "scrollable content" at bounding box center [603, 94] width 7 height 7
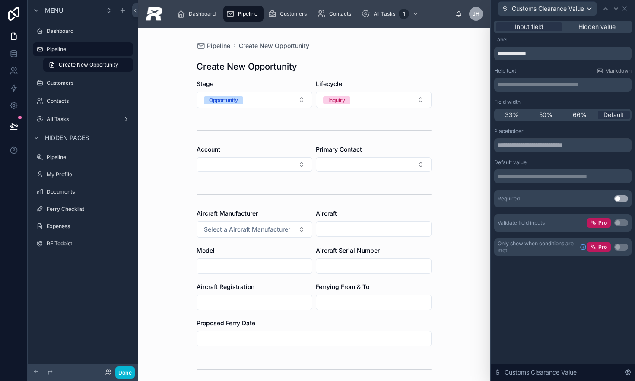
drag, startPoint x: 520, startPoint y: 114, endPoint x: 514, endPoint y: 123, distance: 11.1
click at [520, 114] on div "33%" at bounding box center [512, 115] width 32 height 9
drag, startPoint x: 627, startPoint y: 6, endPoint x: 623, endPoint y: 31, distance: 24.4
click at [627, 6] on icon at bounding box center [624, 8] width 7 height 7
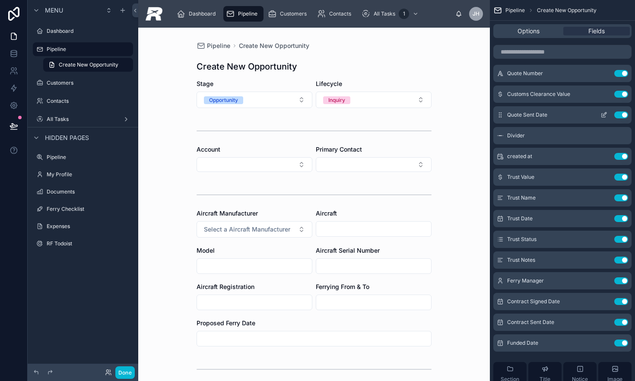
click at [607, 115] on icon "scrollable content" at bounding box center [603, 114] width 7 height 7
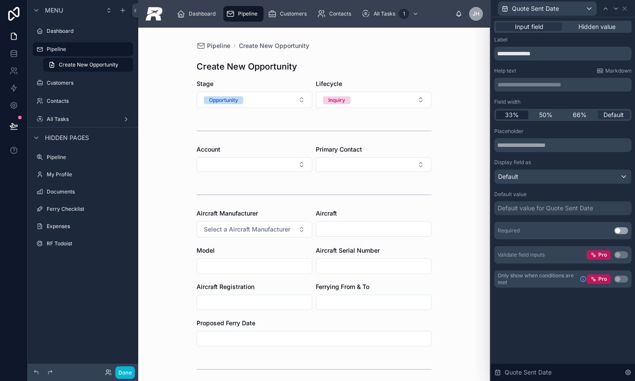
click at [511, 112] on span "33%" at bounding box center [512, 115] width 14 height 9
click at [622, 9] on icon at bounding box center [624, 8] width 7 height 7
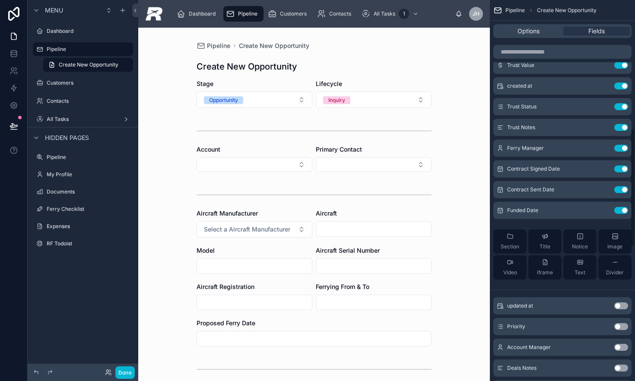
scroll to position [432, 0]
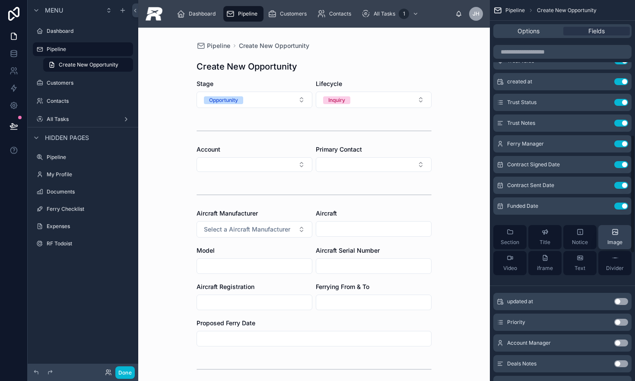
click at [610, 258] on div "Divider" at bounding box center [615, 262] width 18 height 17
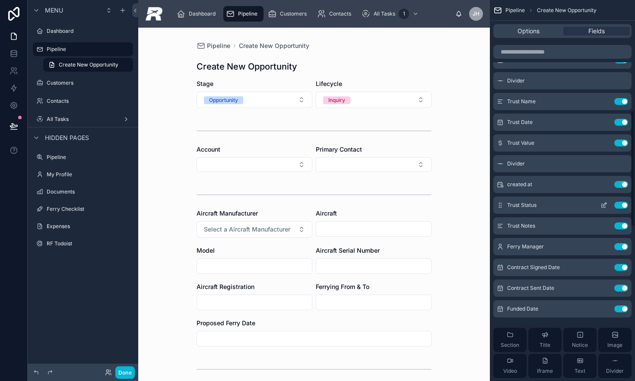
scroll to position [364, 0]
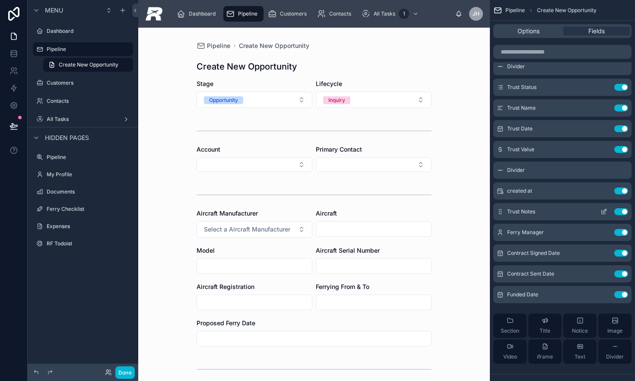
click at [620, 213] on button "Use setting" at bounding box center [621, 211] width 14 height 7
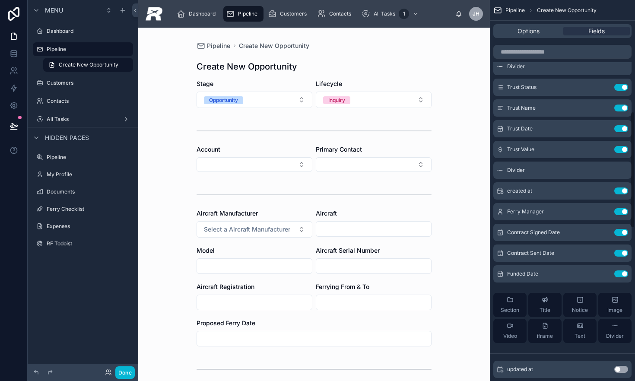
click at [620, 213] on button "Use setting" at bounding box center [621, 211] width 14 height 7
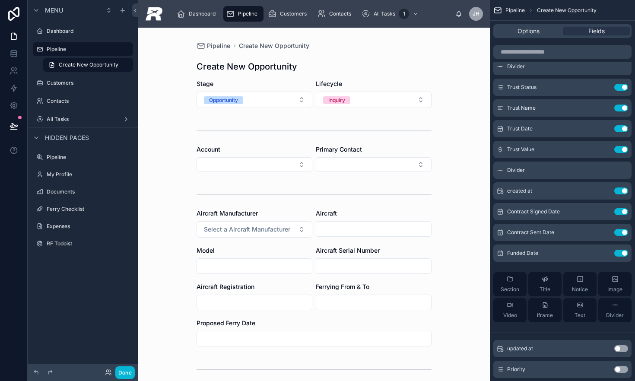
click at [620, 213] on button "Use setting" at bounding box center [621, 211] width 14 height 7
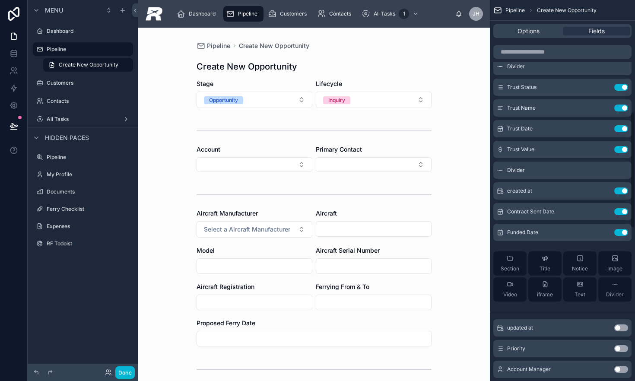
click at [620, 213] on button "Use setting" at bounding box center [621, 211] width 14 height 7
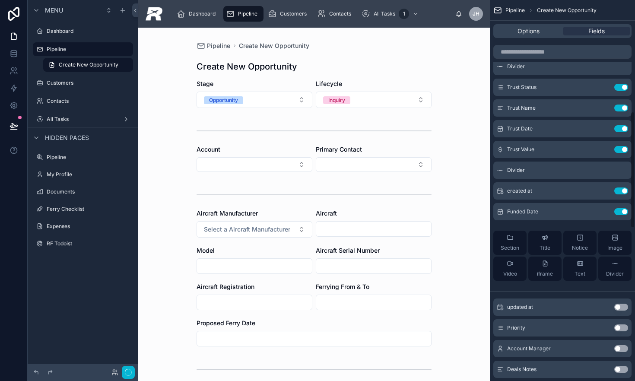
click at [620, 213] on button "Use setting" at bounding box center [621, 211] width 14 height 7
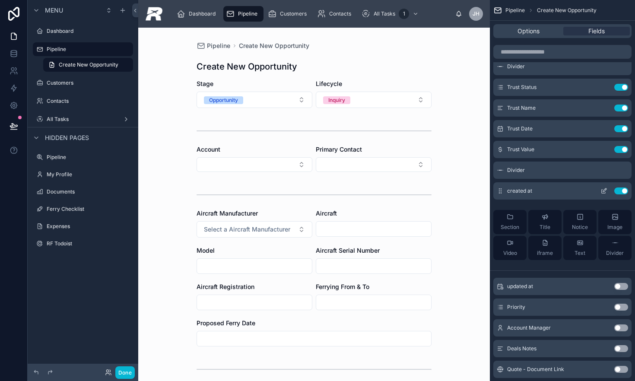
drag, startPoint x: 604, startPoint y: 191, endPoint x: 598, endPoint y: 187, distance: 7.2
click at [604, 191] on icon "scrollable content" at bounding box center [604, 189] width 3 height 3
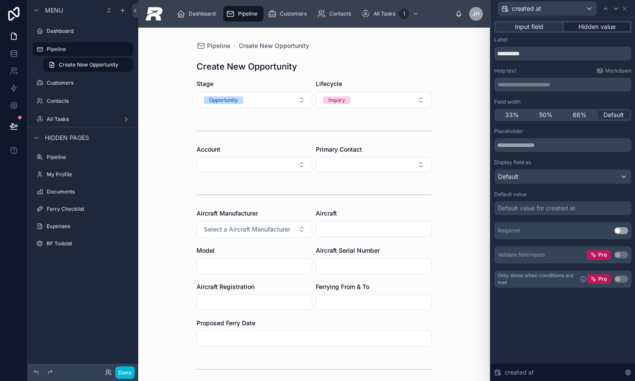
click at [592, 31] on div "Input field Hidden value" at bounding box center [562, 27] width 137 height 12
click at [593, 29] on span "Hidden value" at bounding box center [596, 26] width 37 height 9
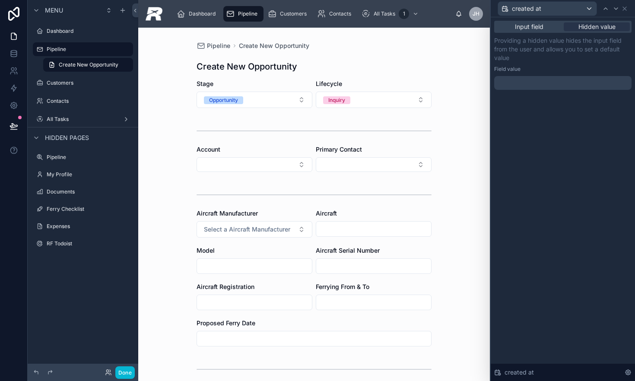
click at [540, 78] on div at bounding box center [562, 83] width 137 height 14
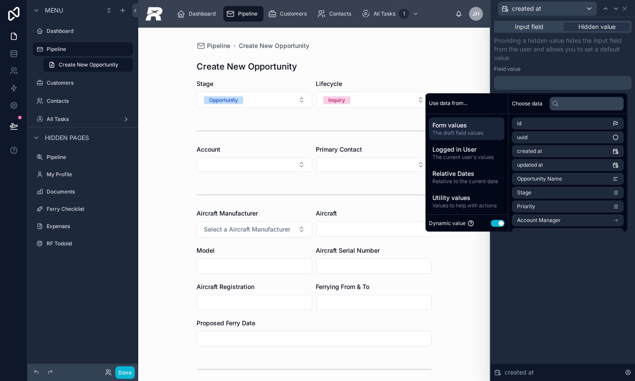
drag, startPoint x: 492, startPoint y: 222, endPoint x: 495, endPoint y: 216, distance: 6.4
click at [492, 222] on button "Use setting" at bounding box center [498, 223] width 14 height 7
select select "****"
select select "*"
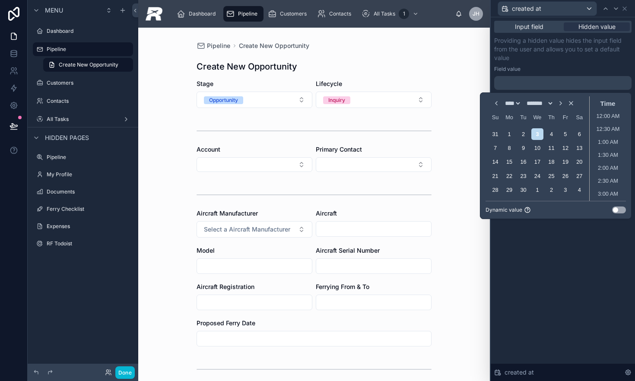
click at [502, 210] on span "Dynamic value" at bounding box center [504, 209] width 37 height 7
drag, startPoint x: 620, startPoint y: 209, endPoint x: 612, endPoint y: 208, distance: 8.7
click at [620, 209] on button "Use setting" at bounding box center [619, 209] width 14 height 7
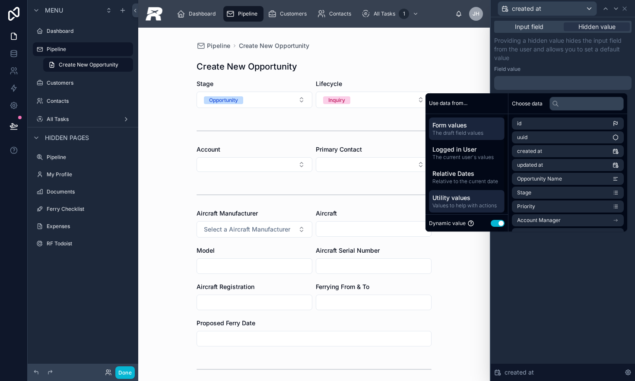
click at [466, 202] on span "Values to help with actions" at bounding box center [466, 205] width 69 height 7
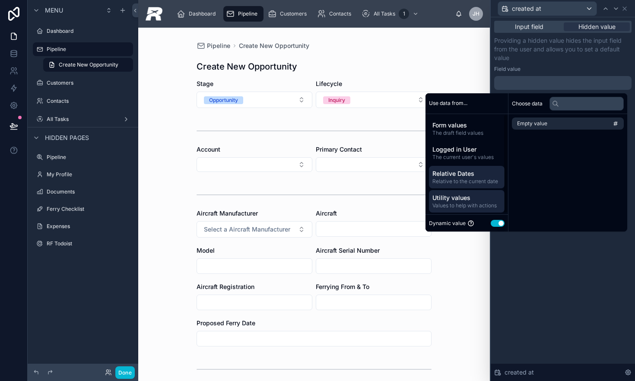
drag, startPoint x: 465, startPoint y: 176, endPoint x: 483, endPoint y: 166, distance: 20.1
click at [465, 176] on span "Relative Dates" at bounding box center [466, 173] width 69 height 9
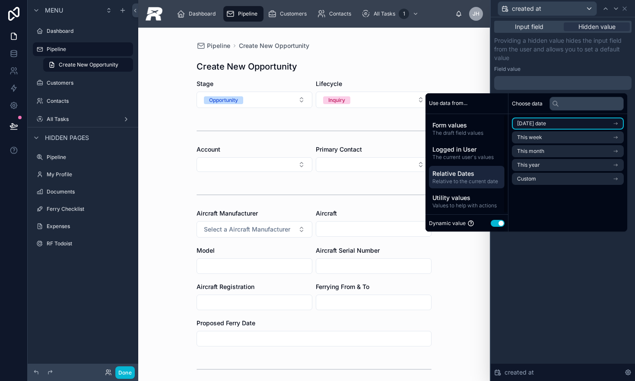
click at [550, 125] on li "[DATE] date" at bounding box center [568, 123] width 112 height 12
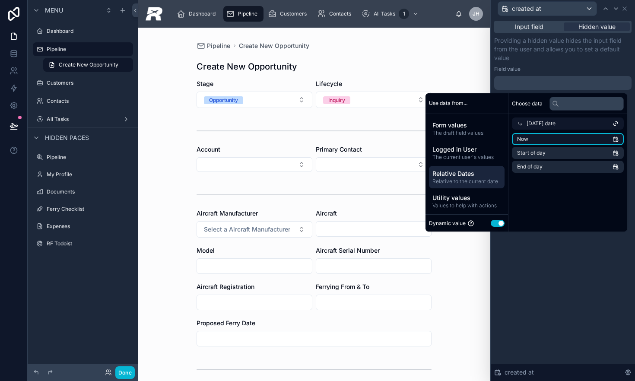
click at [534, 141] on li "Now" at bounding box center [568, 139] width 112 height 12
drag, startPoint x: 560, startPoint y: 274, endPoint x: 596, endPoint y: 117, distance: 160.9
click at [561, 270] on div "Input field Hidden value Providing a hidden value hides the input field from th…" at bounding box center [563, 199] width 144 height 364
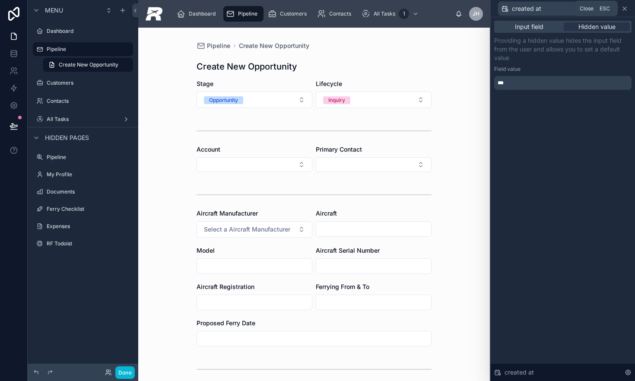
click at [623, 6] on icon at bounding box center [624, 8] width 7 height 7
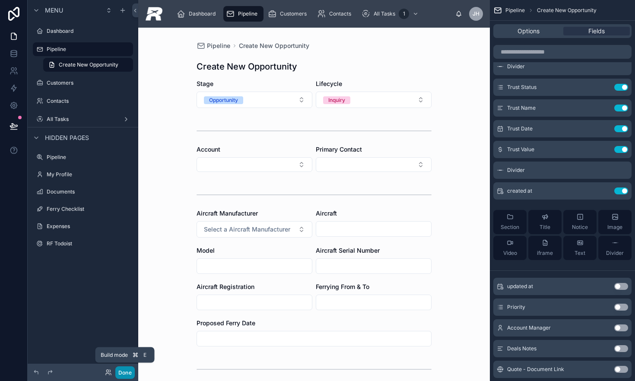
click at [120, 371] on button "Done" at bounding box center [124, 372] width 19 height 13
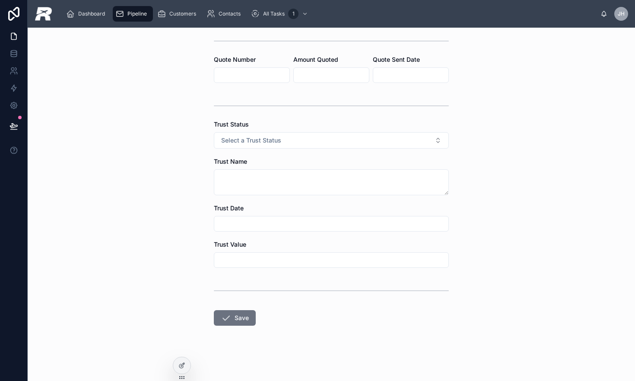
scroll to position [0, 0]
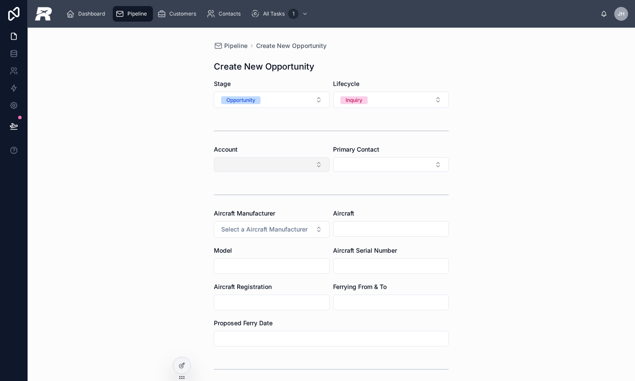
click at [271, 160] on button "Select Button" at bounding box center [272, 164] width 116 height 15
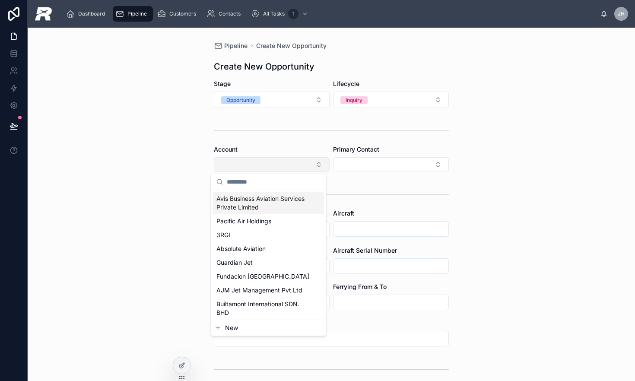
click at [229, 165] on button "Select Button" at bounding box center [272, 164] width 116 height 15
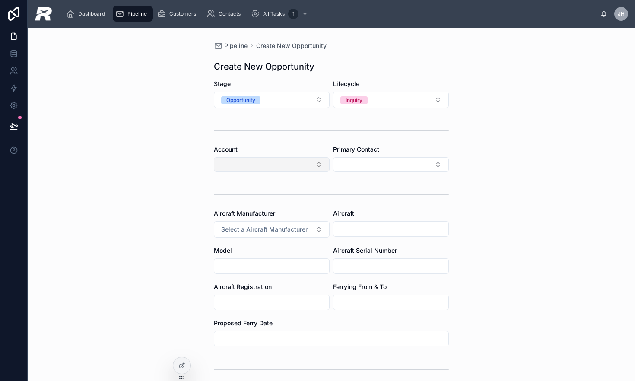
click at [238, 162] on button "Select Button" at bounding box center [272, 164] width 116 height 15
type input "****"
click at [243, 196] on span "Textron Aviation Inc" at bounding box center [244, 198] width 56 height 9
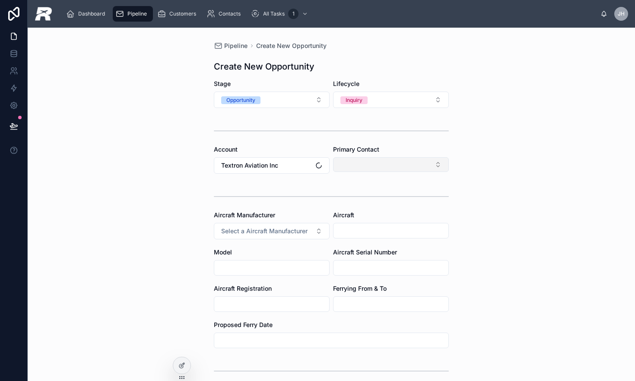
click at [375, 165] on button "Select Button" at bounding box center [391, 164] width 116 height 15
type input "********"
click at [345, 201] on span "New" at bounding box center [350, 198] width 13 height 9
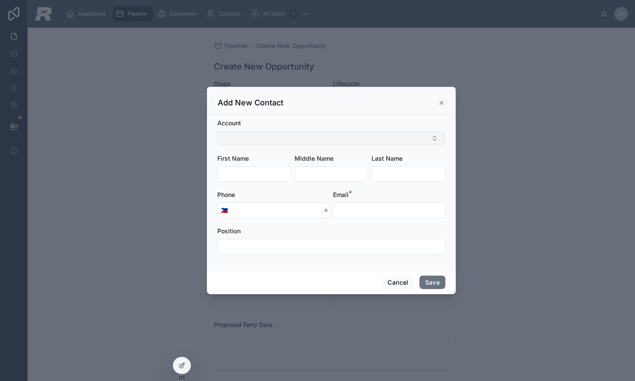
click at [252, 140] on button "Select Button" at bounding box center [331, 138] width 228 height 15
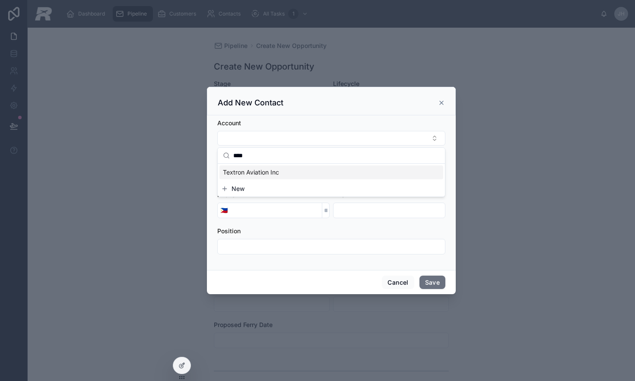
type input "****"
click at [262, 170] on span "Textron Aviation Inc" at bounding box center [251, 172] width 56 height 9
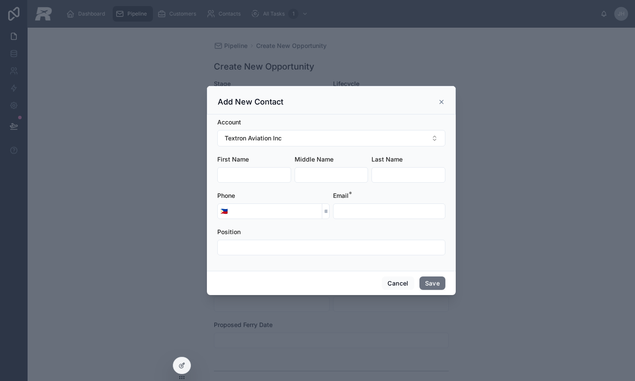
click at [255, 172] on input "text" at bounding box center [254, 175] width 73 height 12
paste input "********"
type input "********"
click at [384, 174] on input "text" at bounding box center [408, 175] width 73 height 12
type input "*"
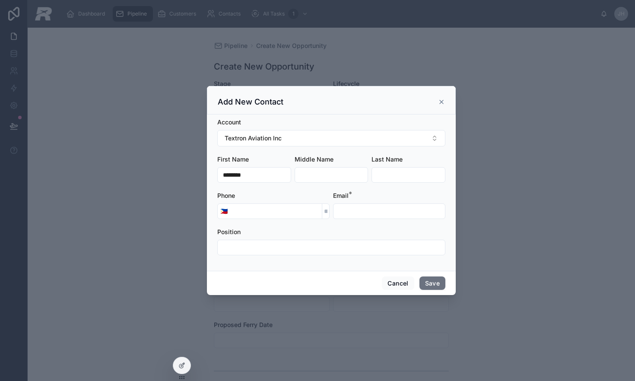
type input "*"
type input "******"
click at [230, 212] on input "tel" at bounding box center [276, 211] width 92 height 12
click at [225, 213] on span "🇵🇭" at bounding box center [223, 211] width 7 height 9
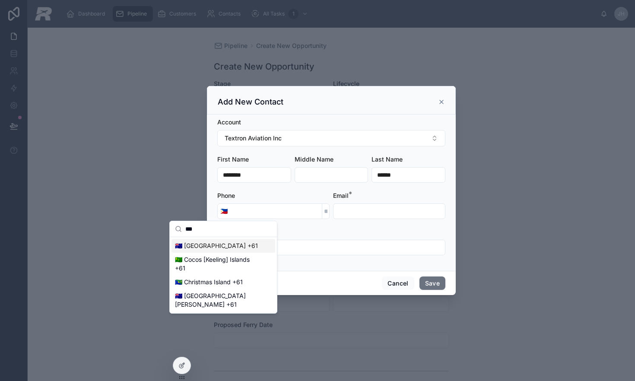
type input "***"
click at [211, 242] on div "🇦🇺 [GEOGRAPHIC_DATA] +61" at bounding box center [223, 246] width 104 height 14
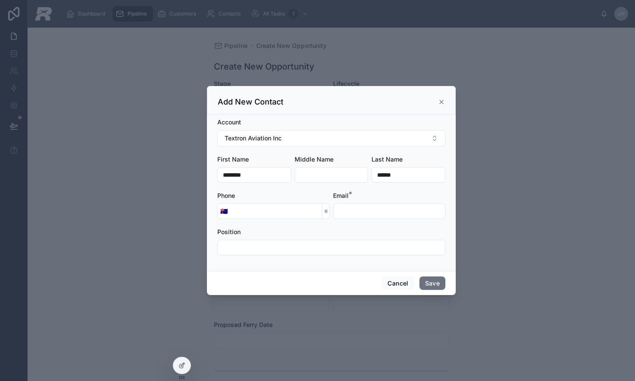
click at [267, 208] on input "tel" at bounding box center [276, 211] width 92 height 12
type input "**********"
drag, startPoint x: 386, startPoint y: 216, endPoint x: 395, endPoint y: 213, distance: 9.4
click at [387, 216] on input "text" at bounding box center [388, 211] width 111 height 12
type input "**********"
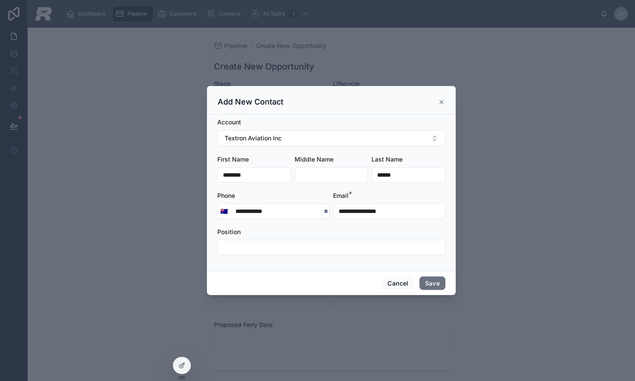
click at [281, 241] on input "text" at bounding box center [331, 247] width 227 height 12
paste input "**********"
type input "**********"
click at [437, 286] on button "Save" at bounding box center [432, 283] width 26 height 14
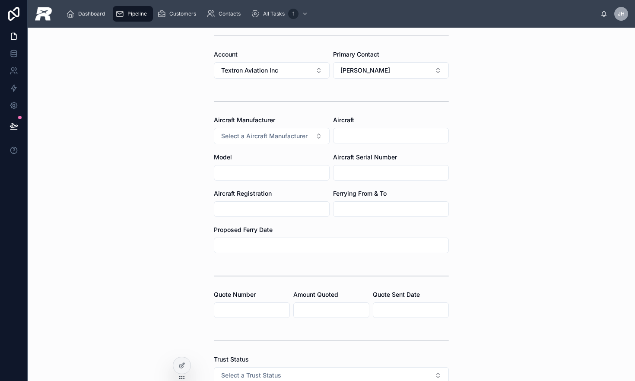
scroll to position [102, 0]
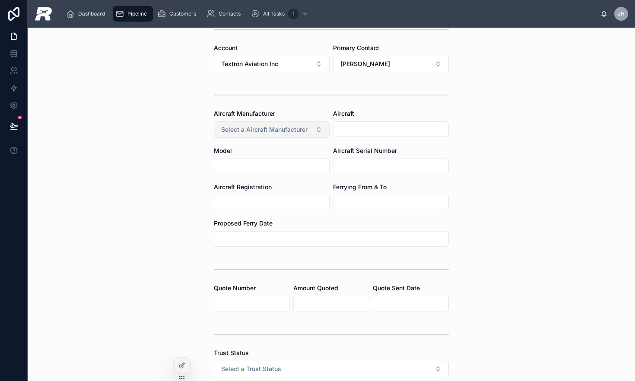
click at [286, 132] on span "Select a Aircraft Manufacturer" at bounding box center [264, 129] width 86 height 9
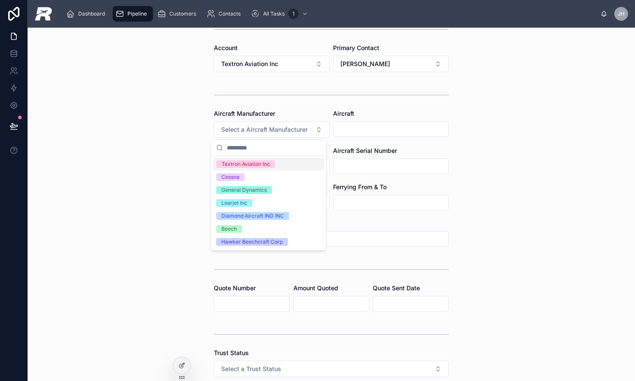
click at [480, 150] on div "Pipeline Create New Opportunity Create New Opportunity Stage Opportunity Lifecy…" at bounding box center [331, 204] width 607 height 353
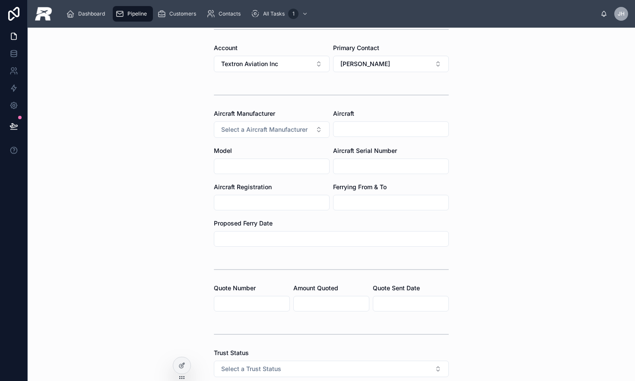
click at [416, 132] on input "text" at bounding box center [390, 129] width 115 height 12
paste input "**********"
type input "**********"
click at [289, 162] on input "text" at bounding box center [271, 166] width 115 height 12
click at [375, 165] on input "text" at bounding box center [390, 166] width 115 height 12
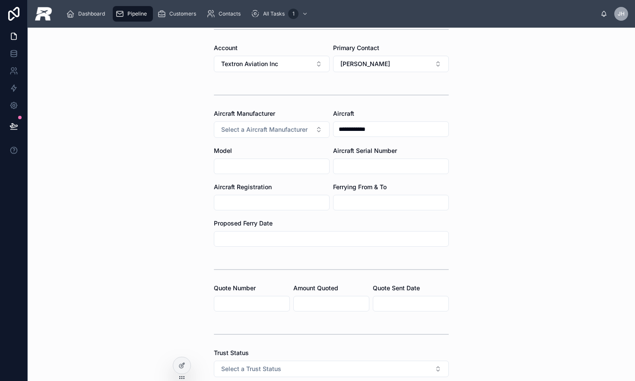
click at [262, 165] on input "text" at bounding box center [271, 166] width 115 height 12
paste input "**********"
type input "**********"
click at [509, 202] on div "**********" at bounding box center [331, 204] width 607 height 353
click at [413, 203] on input "text" at bounding box center [390, 203] width 115 height 12
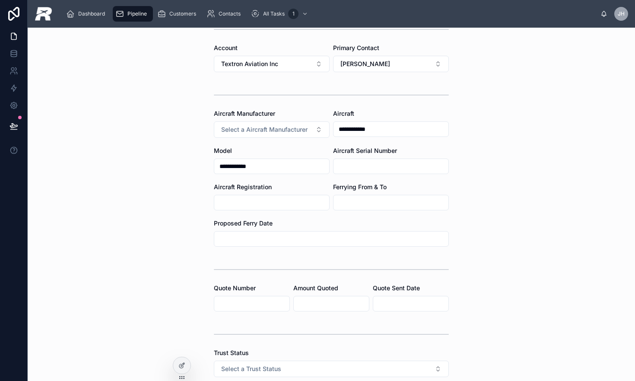
click at [511, 202] on div "**********" at bounding box center [331, 204] width 607 height 353
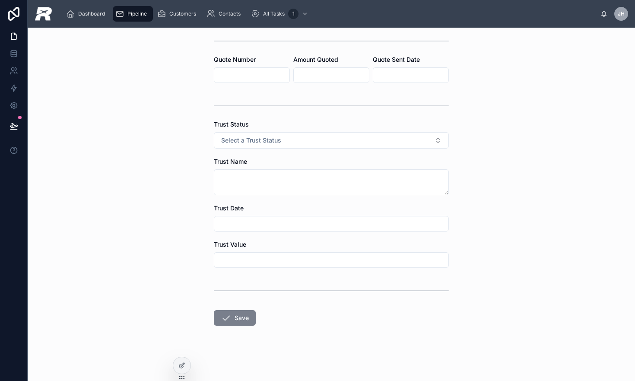
click at [242, 318] on button "Save" at bounding box center [235, 318] width 42 height 16
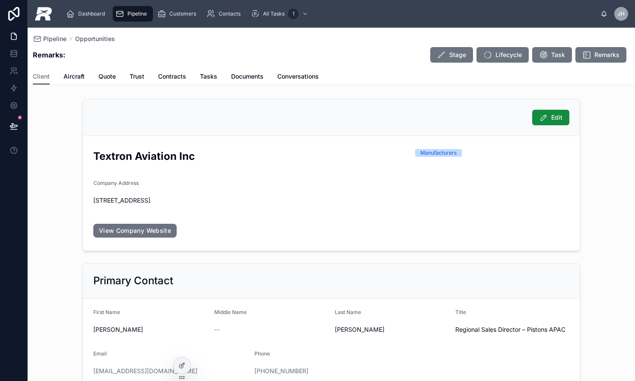
scroll to position [6, 0]
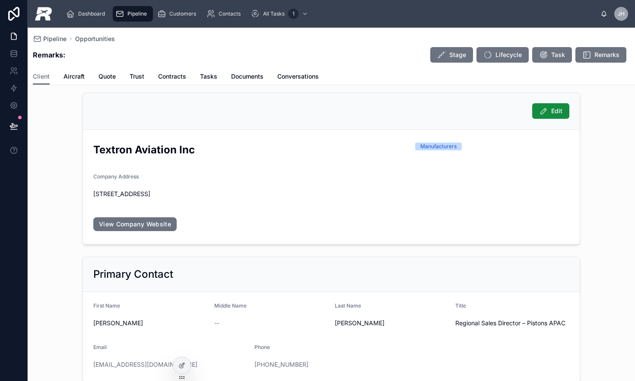
click at [126, 152] on h2 "Textron Aviation Inc" at bounding box center [250, 150] width 315 height 14
click at [117, 219] on link "View Company Website" at bounding box center [134, 224] width 83 height 14
click at [174, 155] on h2 "Textron Aviation Inc" at bounding box center [250, 150] width 315 height 14
click at [174, 156] on h2 "Textron Aviation Inc" at bounding box center [250, 150] width 315 height 14
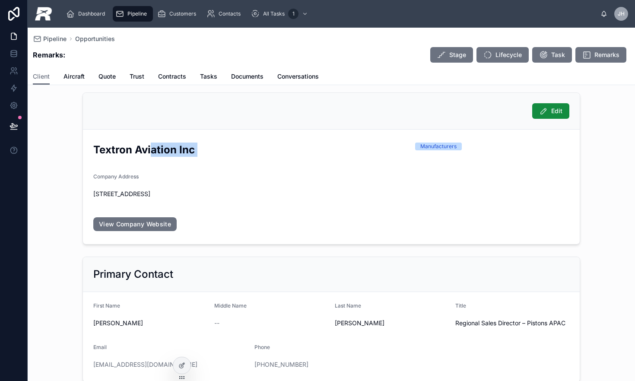
drag, startPoint x: 149, startPoint y: 151, endPoint x: 145, endPoint y: 143, distance: 8.9
click at [149, 151] on h2 "Textron Aviation Inc" at bounding box center [250, 150] width 315 height 14
click at [182, 9] on div "Customers" at bounding box center [178, 14] width 42 height 14
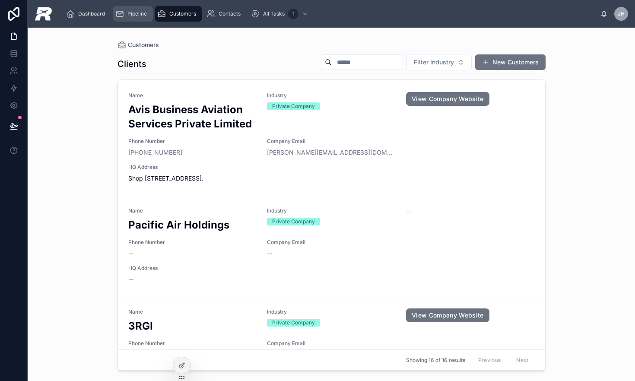
click at [139, 13] on span "Pipeline" at bounding box center [136, 13] width 19 height 7
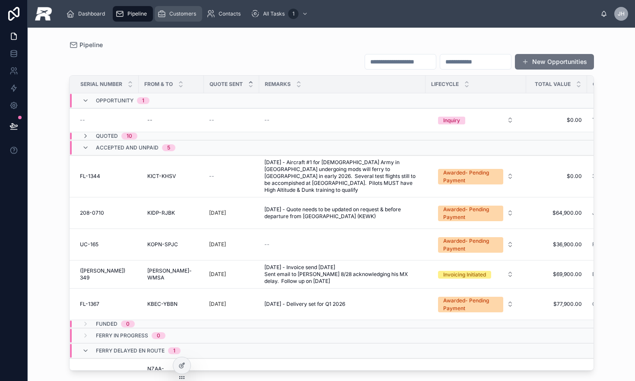
click at [177, 14] on span "Customers" at bounding box center [182, 13] width 27 height 7
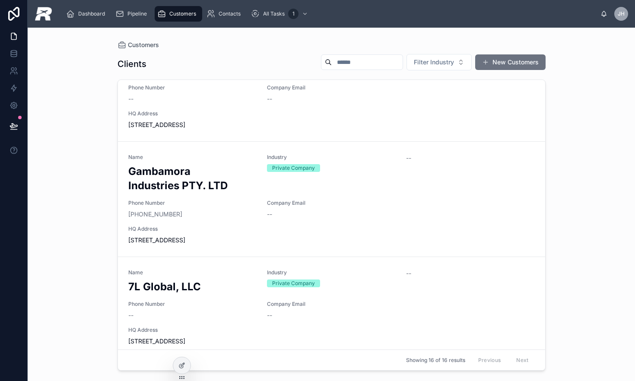
scroll to position [1201, 0]
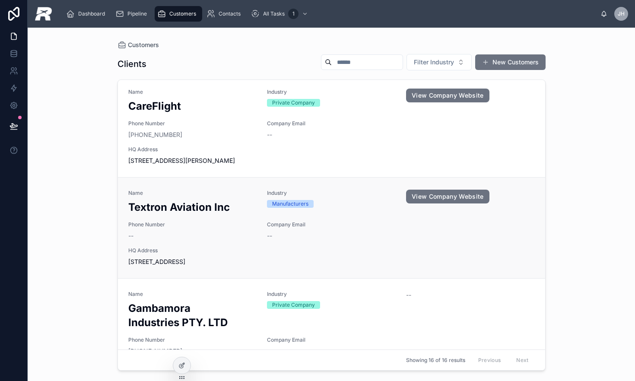
click at [177, 200] on h2 "Textron Aviation Inc" at bounding box center [192, 207] width 129 height 14
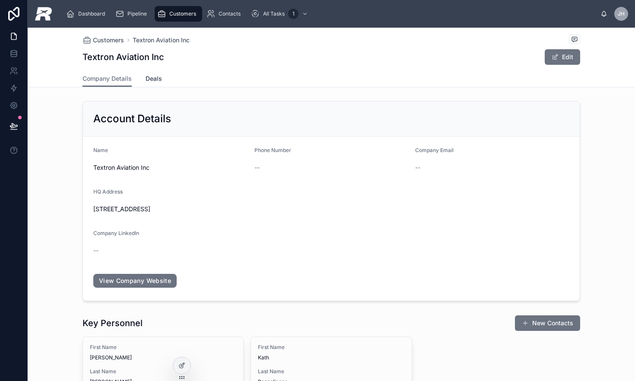
click at [154, 78] on span "Deals" at bounding box center [154, 78] width 16 height 9
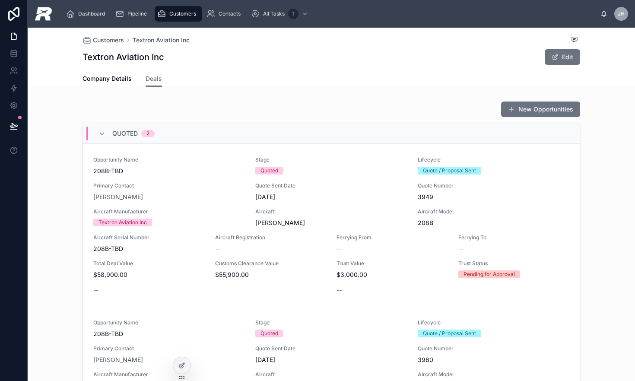
click at [105, 130] on div "Quoted 2" at bounding box center [126, 134] width 56 height 14
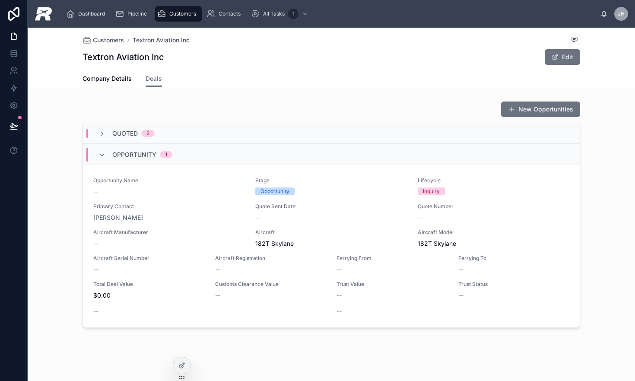
scroll to position [0, 0]
click at [102, 147] on div "Opportunity 1" at bounding box center [135, 154] width 74 height 14
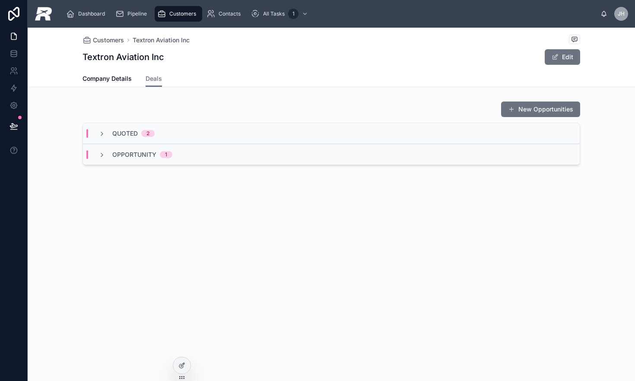
click at [99, 147] on div "Opportunity 1" at bounding box center [331, 154] width 497 height 21
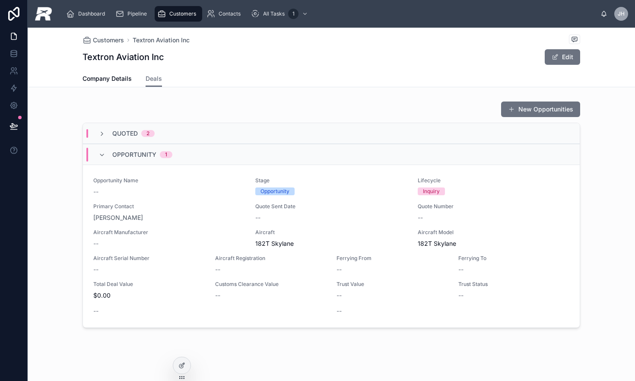
click at [99, 147] on div "Opportunity 1" at bounding box center [331, 154] width 497 height 21
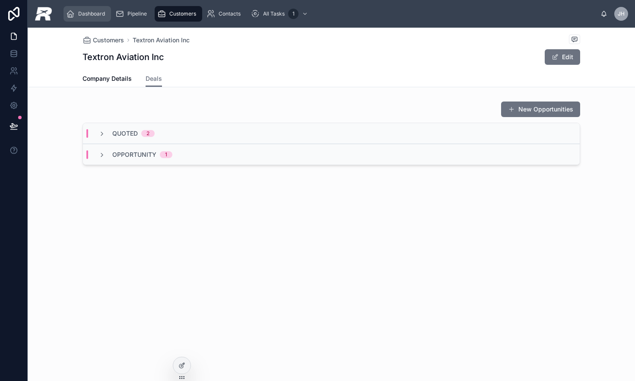
click at [76, 16] on div "Dashboard" at bounding box center [87, 14] width 42 height 14
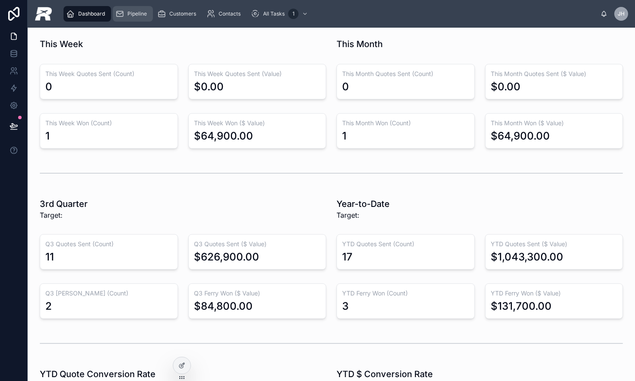
click at [127, 17] on div "Pipeline" at bounding box center [132, 14] width 35 height 14
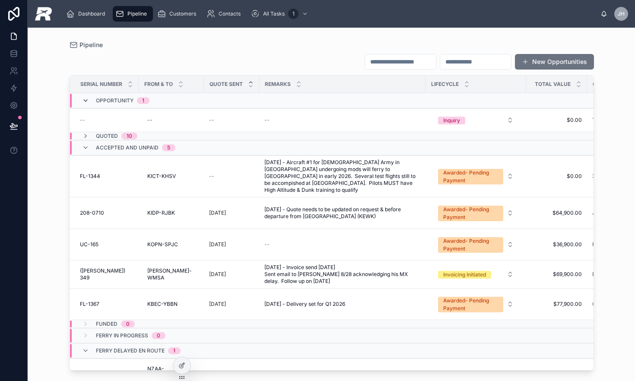
click at [83, 103] on icon at bounding box center [85, 100] width 7 height 7
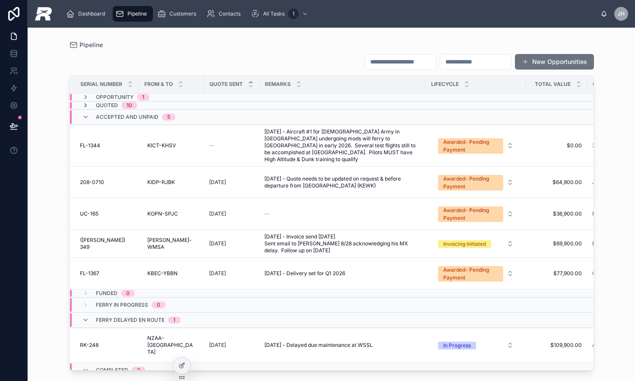
click at [83, 103] on icon at bounding box center [85, 105] width 7 height 7
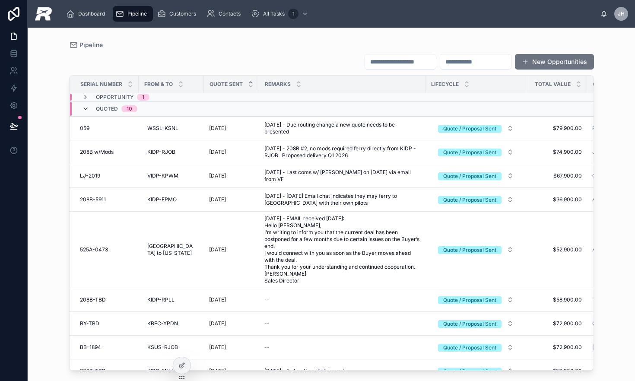
click at [83, 107] on icon at bounding box center [85, 108] width 7 height 7
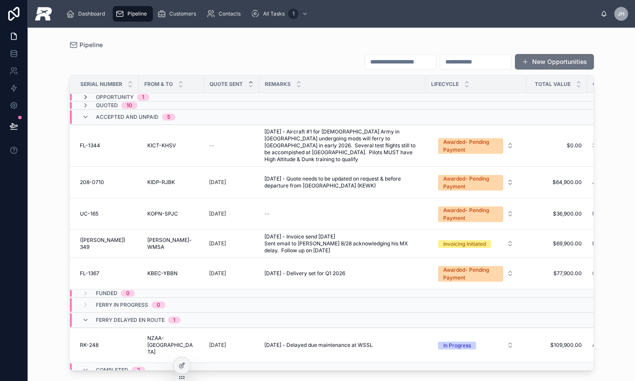
click at [85, 95] on icon at bounding box center [85, 97] width 7 height 7
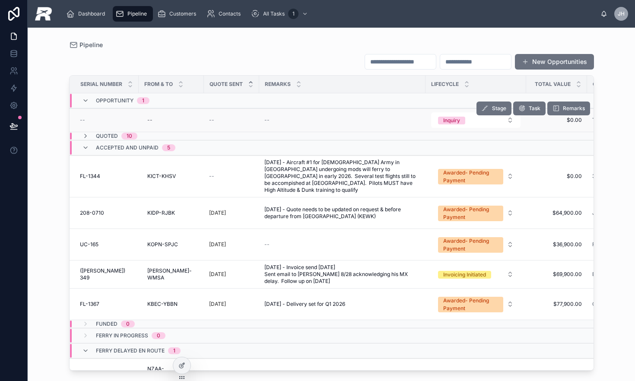
click at [83, 117] on span "--" at bounding box center [82, 120] width 5 height 7
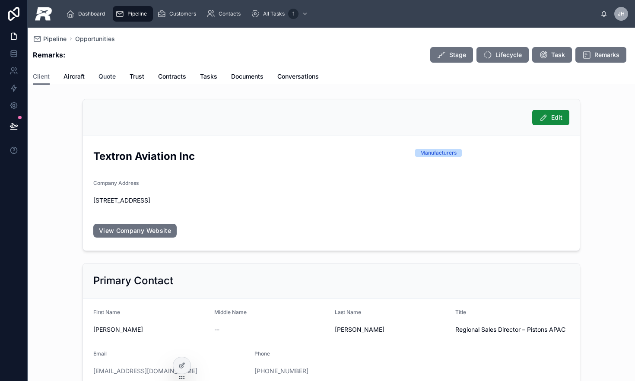
click at [106, 75] on span "Quote" at bounding box center [106, 76] width 17 height 9
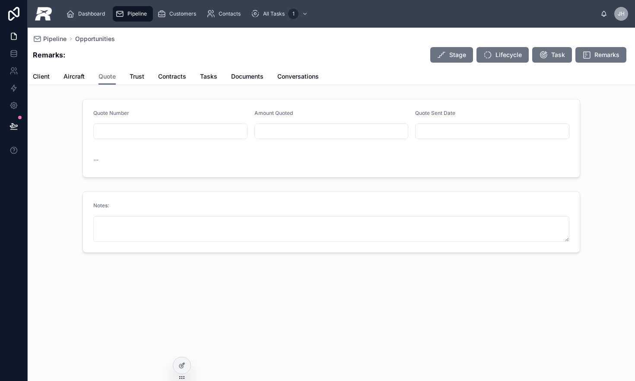
click at [213, 130] on input "text" at bounding box center [170, 131] width 153 height 12
click at [81, 77] on span "Aircraft" at bounding box center [74, 76] width 21 height 9
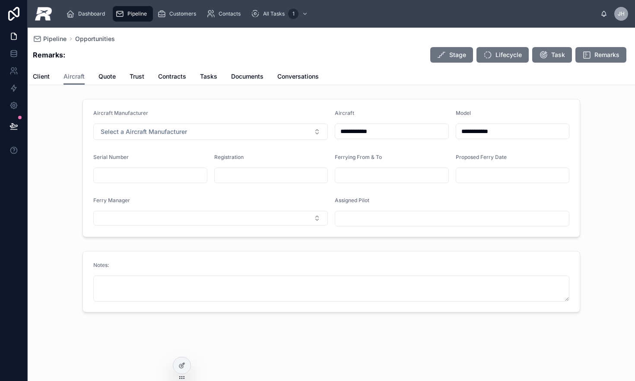
click at [145, 175] on input "text" at bounding box center [150, 175] width 113 height 12
paste input "**********"
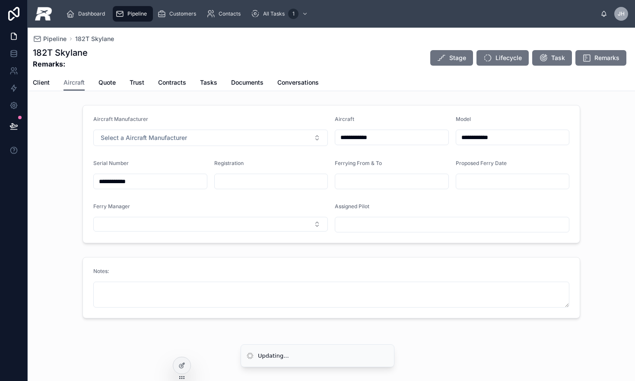
drag, startPoint x: 145, startPoint y: 177, endPoint x: 92, endPoint y: 177, distance: 53.6
click at [92, 177] on form "**********" at bounding box center [331, 173] width 497 height 137
paste input "**********"
click at [127, 183] on input "**********" at bounding box center [150, 181] width 113 height 12
type input "**********"
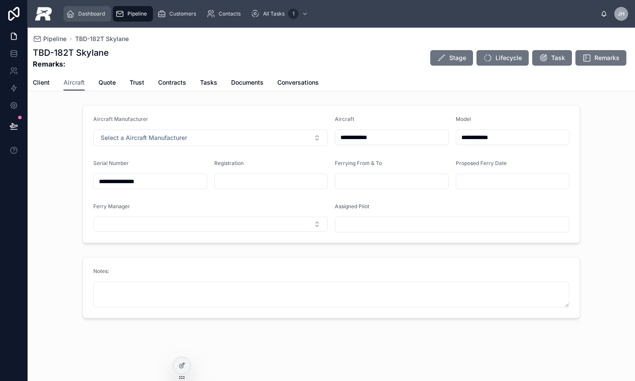
click at [95, 15] on span "Dashboard" at bounding box center [91, 13] width 27 height 7
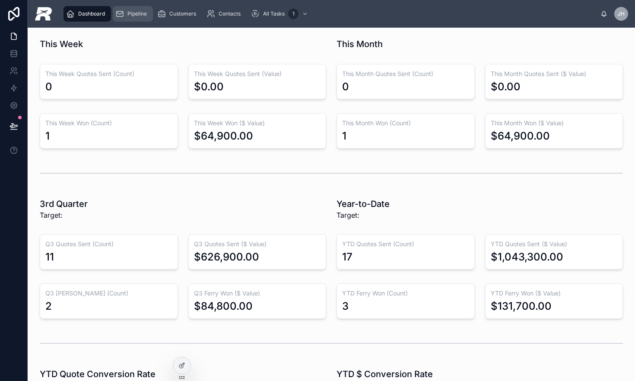
click at [122, 15] on icon "scrollable content" at bounding box center [119, 14] width 9 height 9
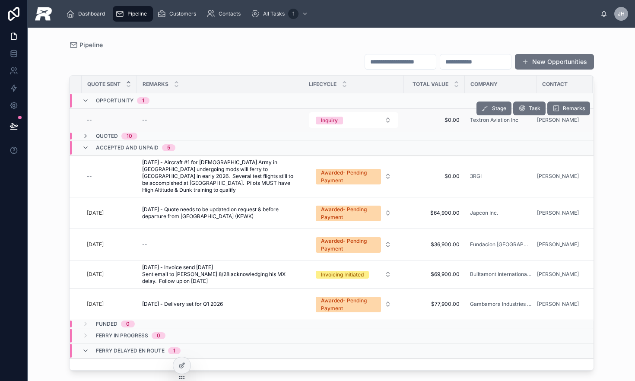
scroll to position [0, 129]
click at [117, 115] on td "--" at bounding box center [109, 120] width 55 height 24
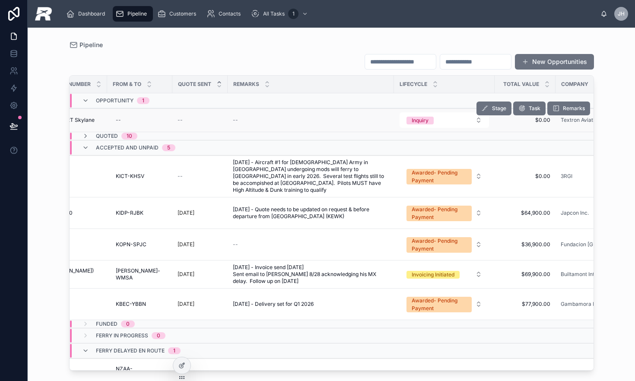
scroll to position [0, 0]
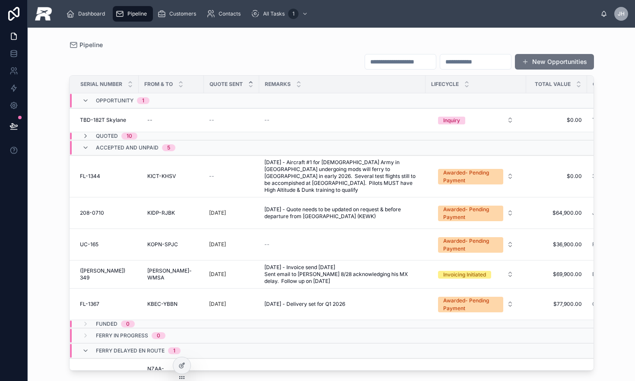
click at [108, 121] on span "TBD-182T Skylane" at bounding box center [103, 120] width 46 height 7
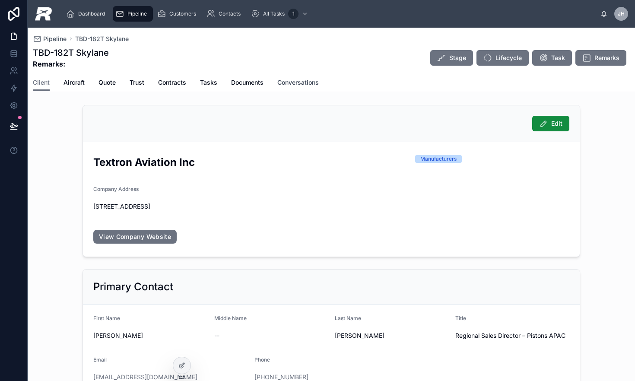
click at [294, 82] on span "Conversations" at bounding box center [297, 82] width 41 height 9
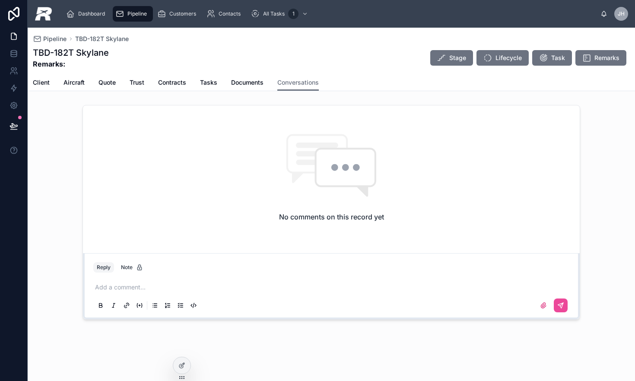
click at [119, 288] on p at bounding box center [333, 287] width 476 height 9
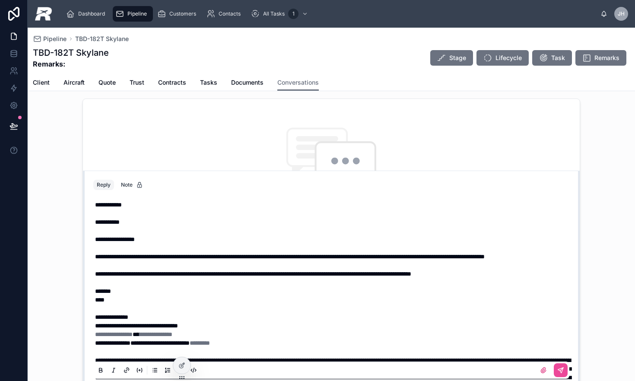
scroll to position [43, 0]
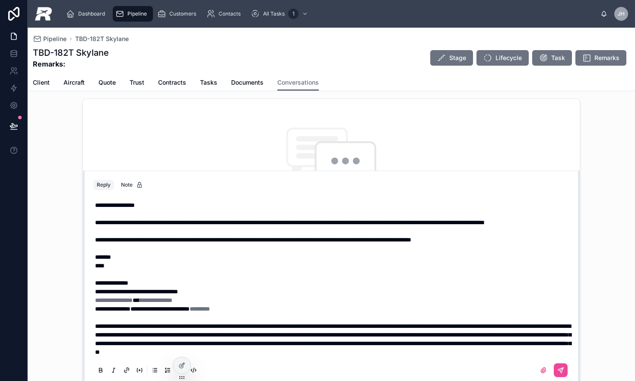
drag, startPoint x: 549, startPoint y: 367, endPoint x: 508, endPoint y: 316, distance: 64.9
click at [557, 367] on icon at bounding box center [560, 370] width 7 height 7
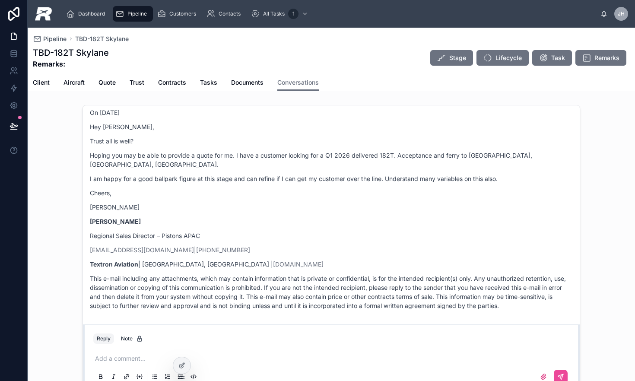
scroll to position [0, 0]
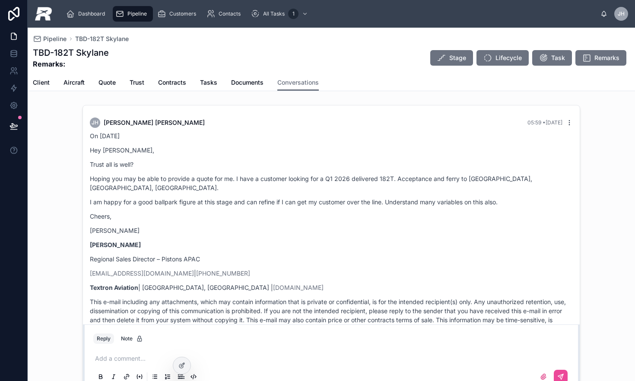
click at [569, 121] on icon at bounding box center [569, 121] width 0 height 0
click at [546, 104] on span "Delete comment" at bounding box center [559, 107] width 41 height 7
